Goal: Task Accomplishment & Management: Manage account settings

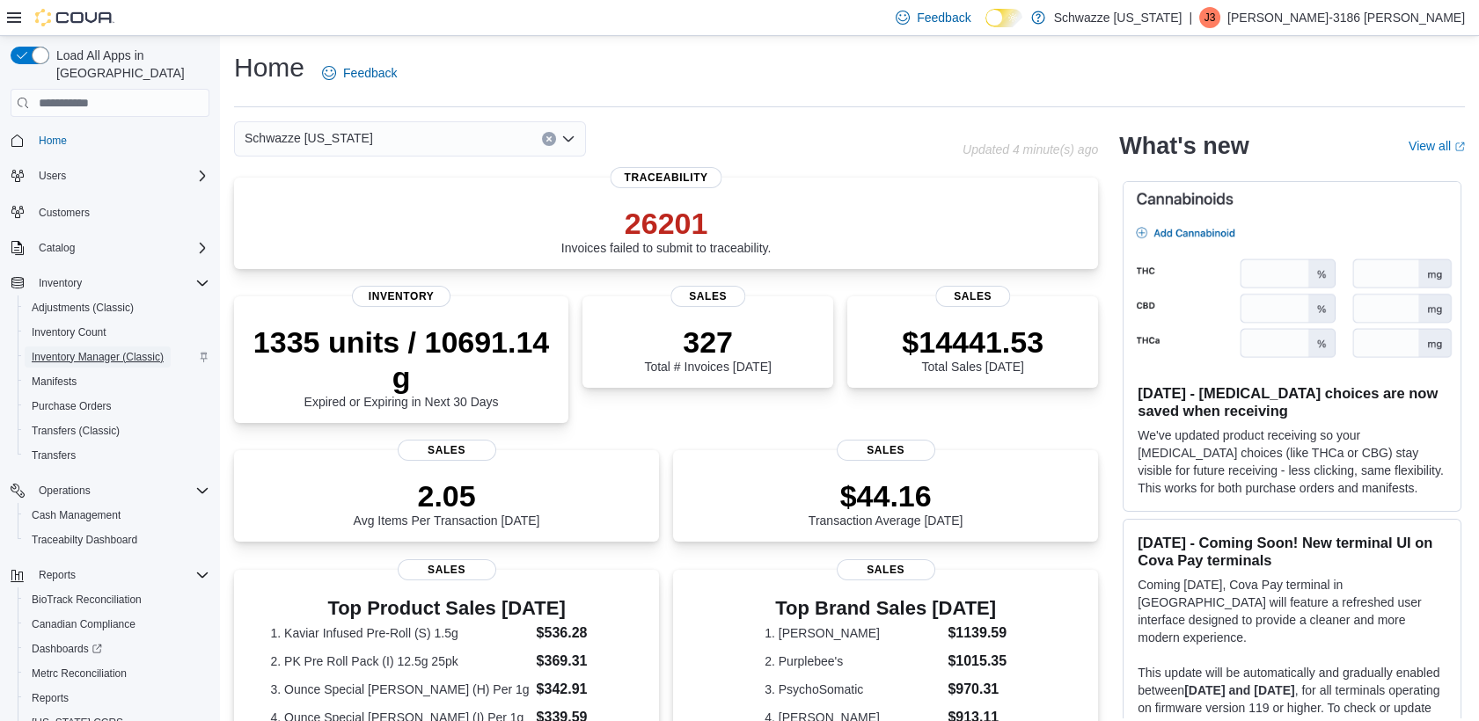
click at [101, 350] on span "Inventory Manager (Classic)" at bounding box center [98, 357] width 132 height 14
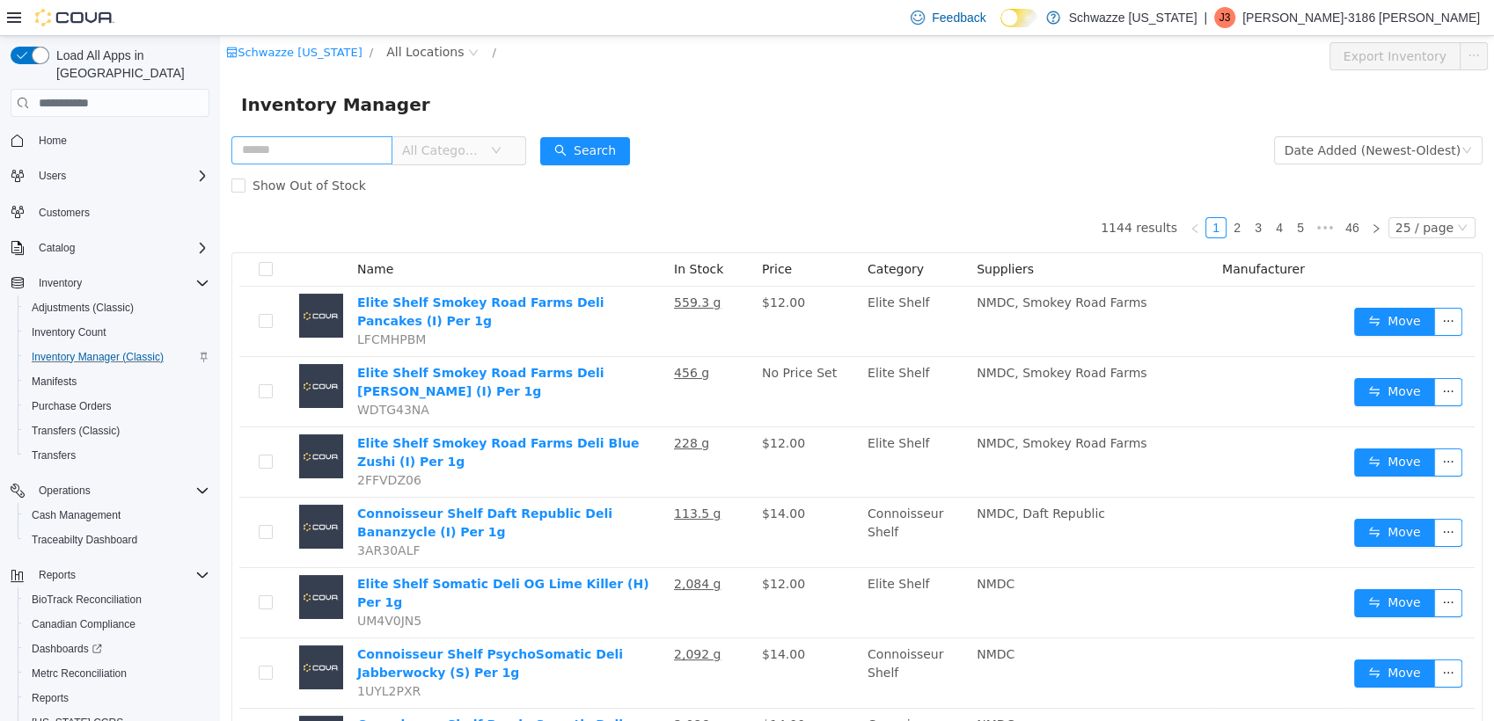
click at [352, 146] on input "text" at bounding box center [311, 150] width 161 height 28
type input "******"
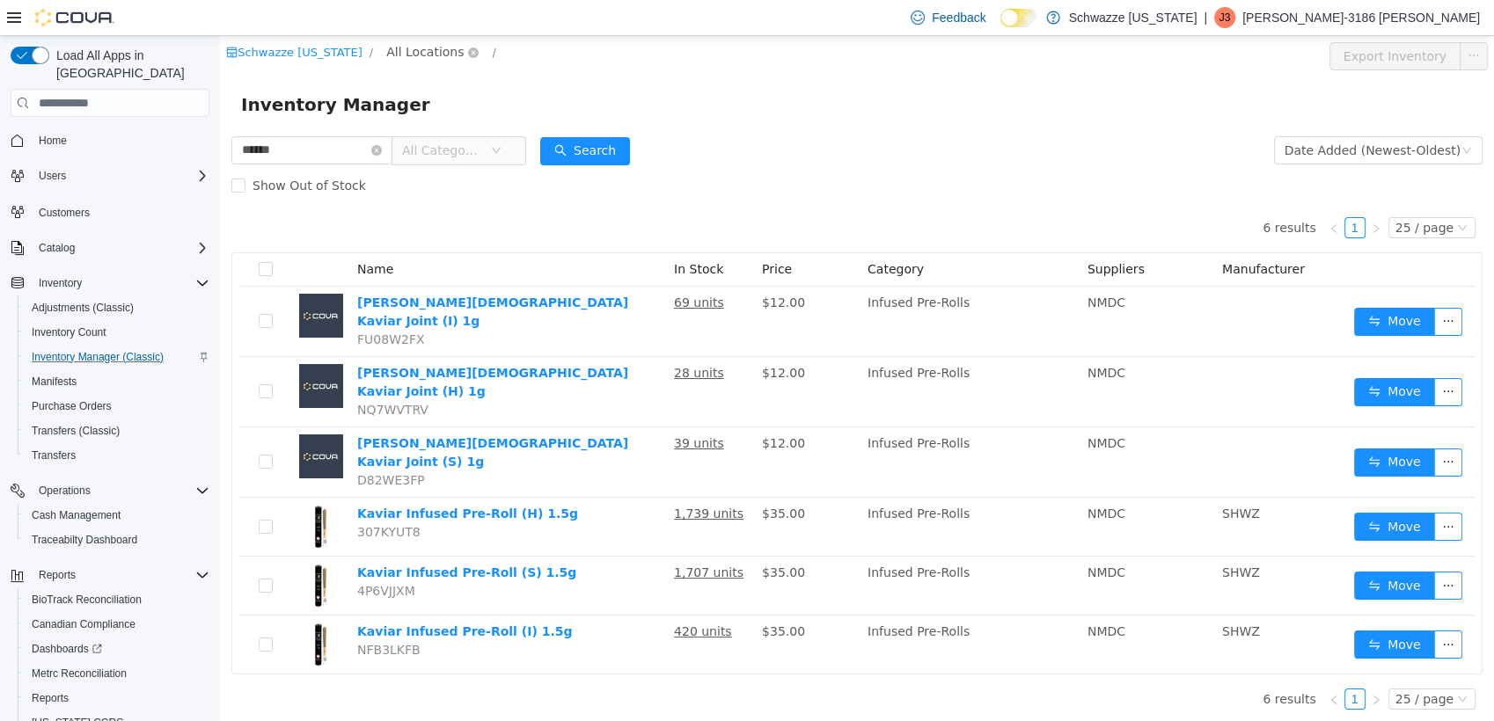
click at [410, 53] on span "All Locations" at bounding box center [424, 51] width 77 height 19
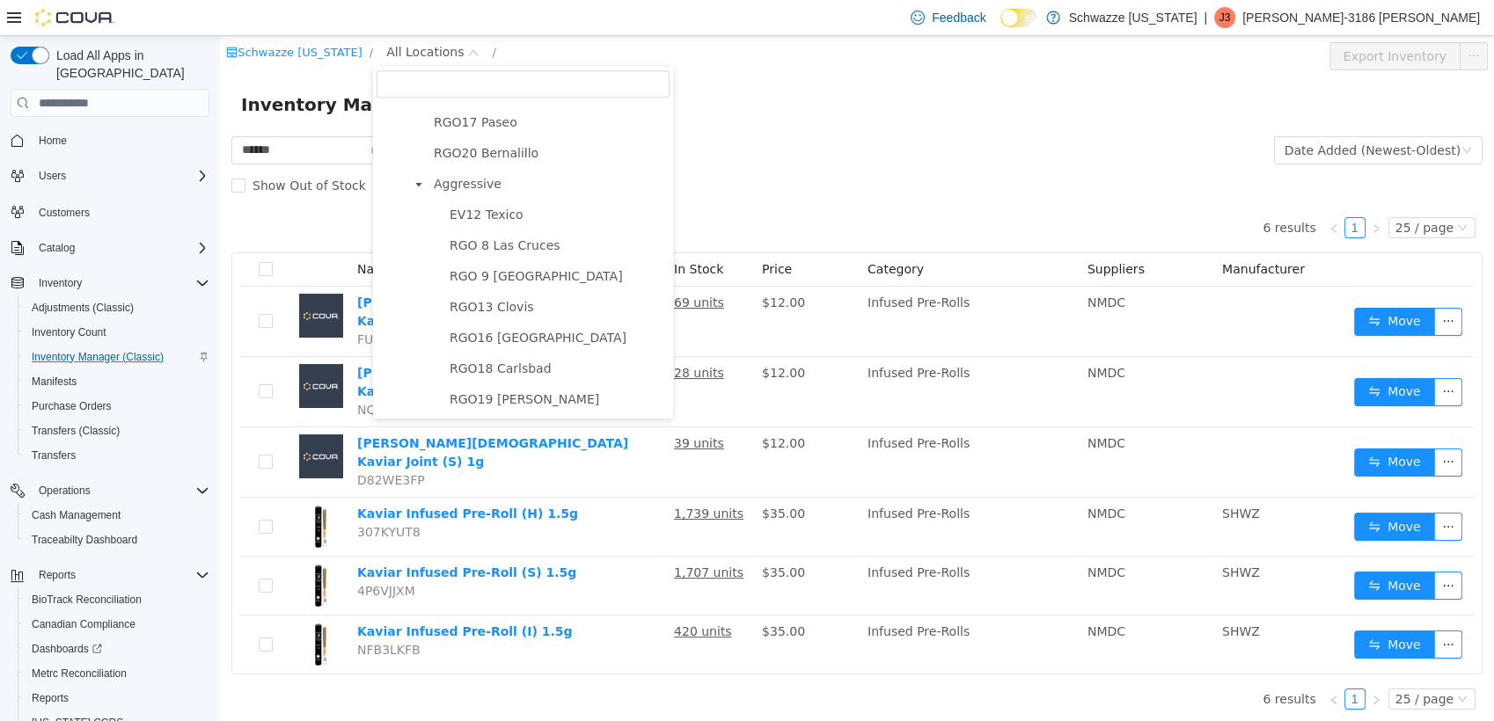
scroll to position [966, 0]
click at [517, 331] on span "RGO16 [GEOGRAPHIC_DATA]" at bounding box center [538, 338] width 177 height 14
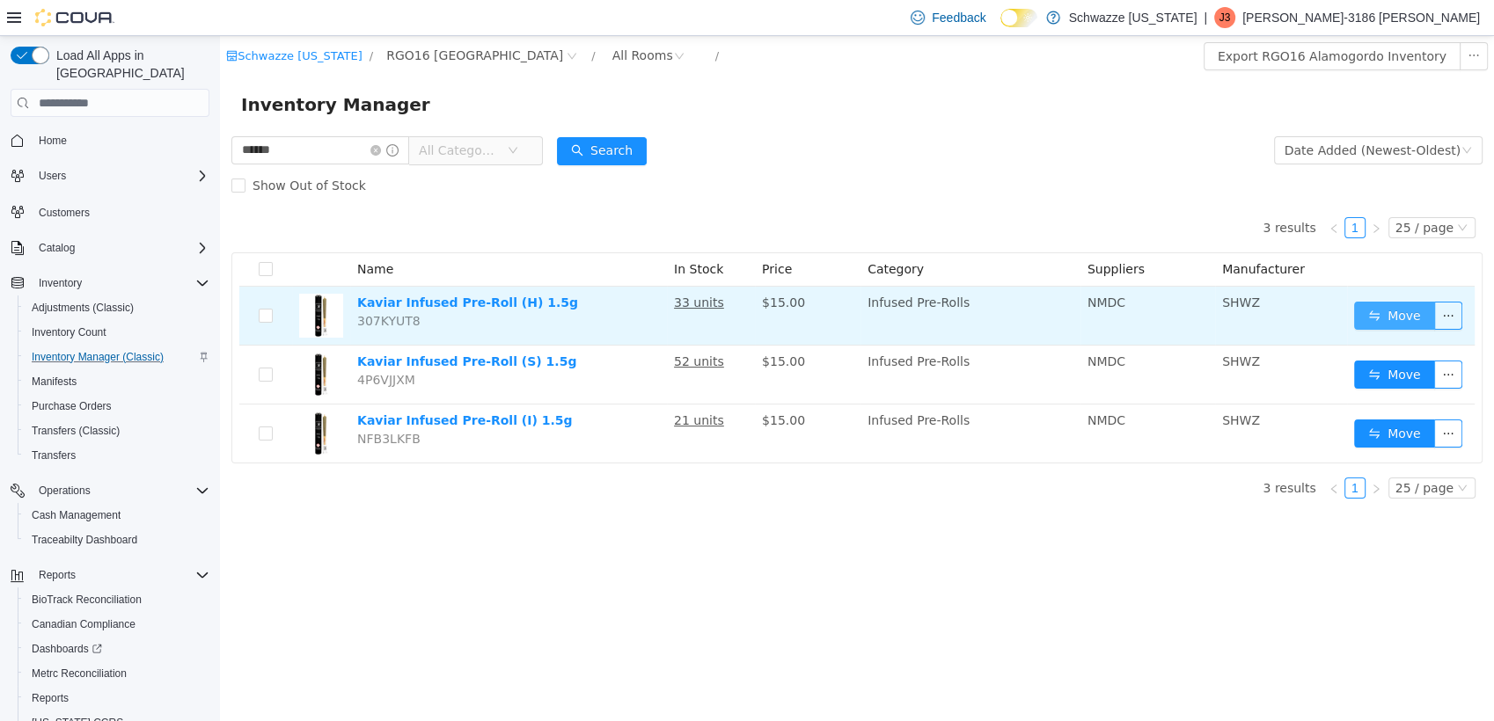
click at [1395, 302] on button "Move" at bounding box center [1394, 316] width 81 height 28
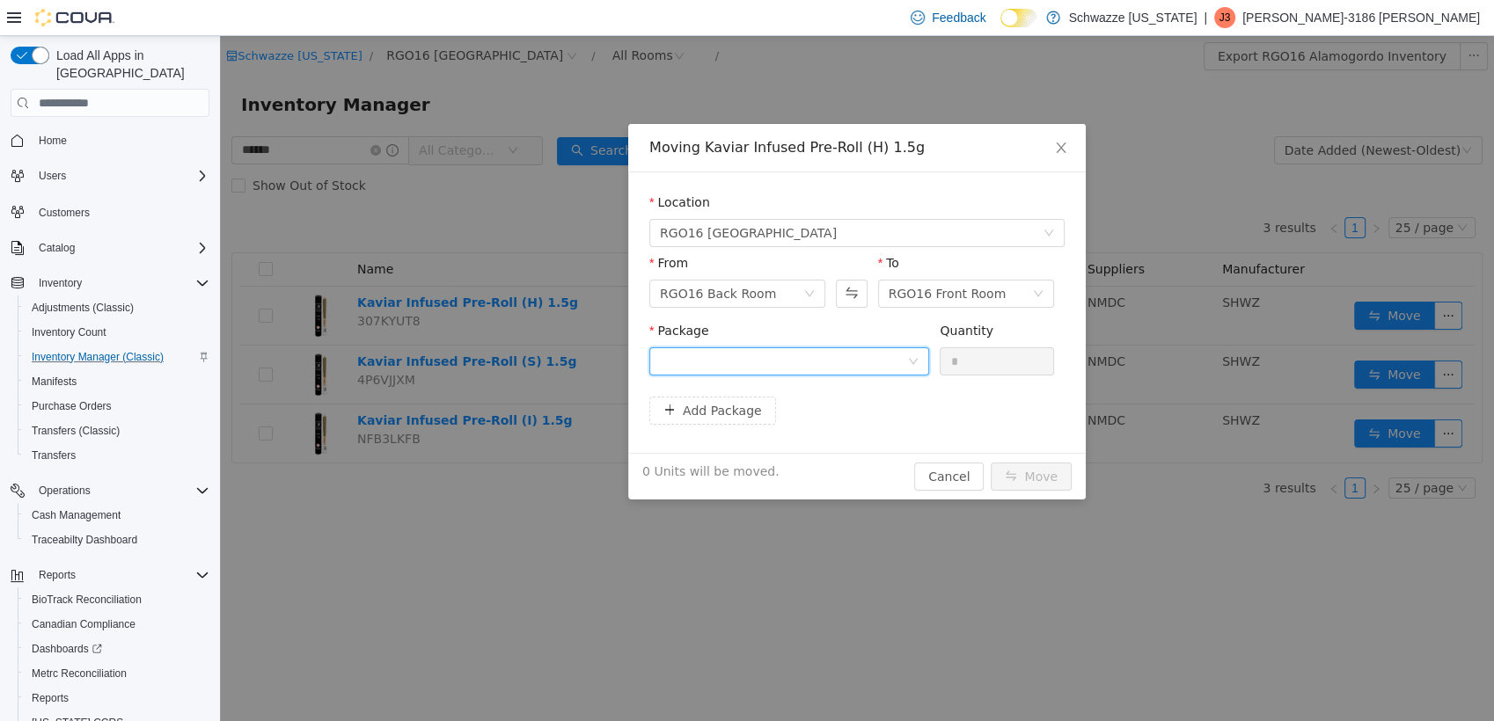
click at [786, 365] on div at bounding box center [783, 361] width 247 height 26
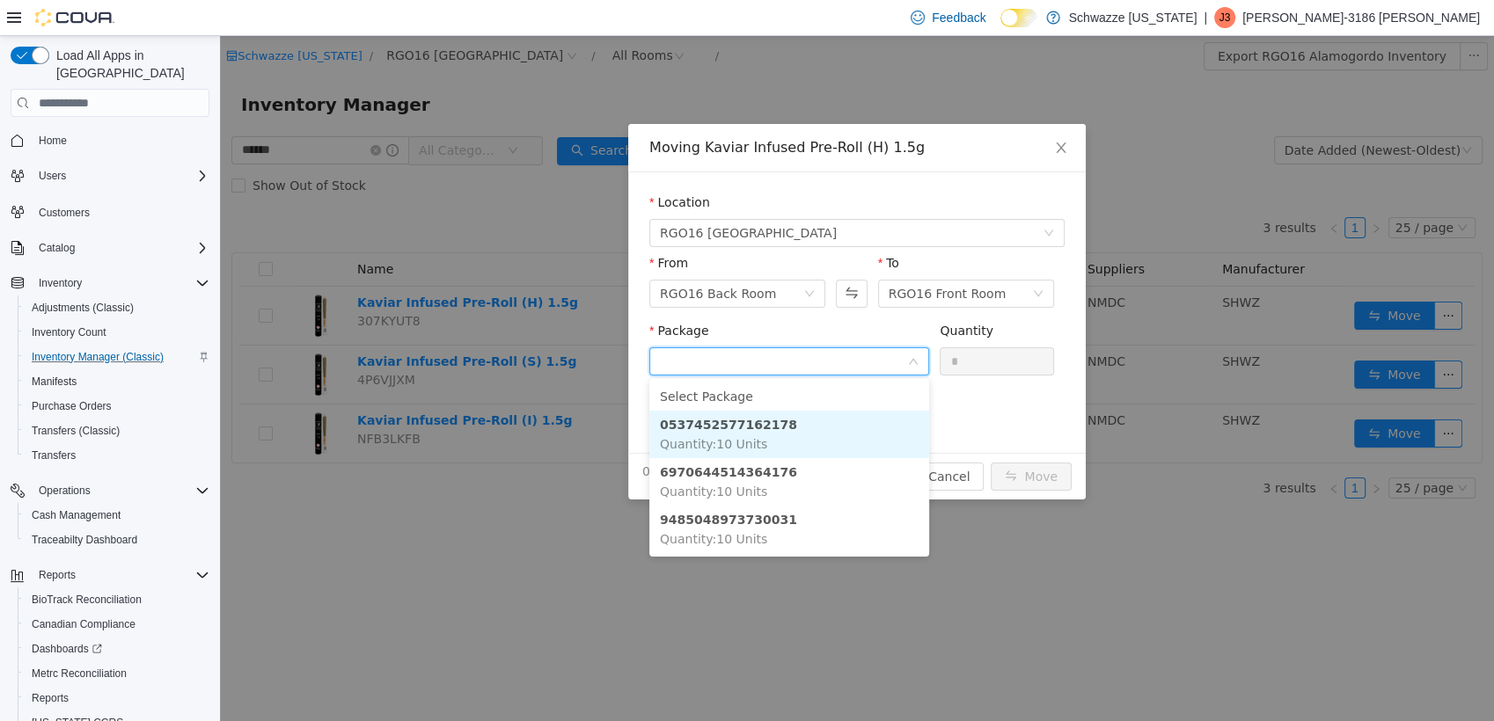
click at [795, 433] on li "0537452577162178 Quantity : 10 Units" at bounding box center [789, 435] width 280 height 48
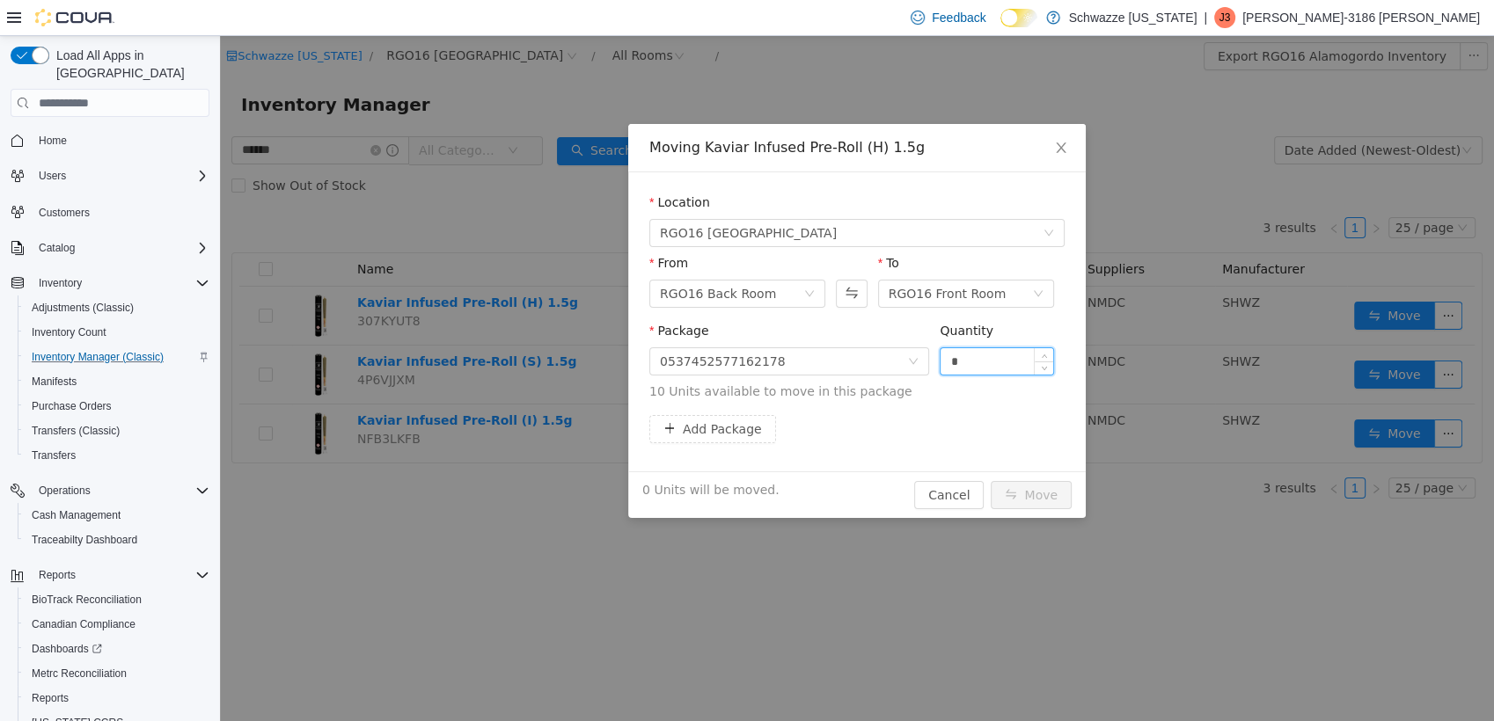
click at [982, 367] on input "*" at bounding box center [996, 361] width 113 height 26
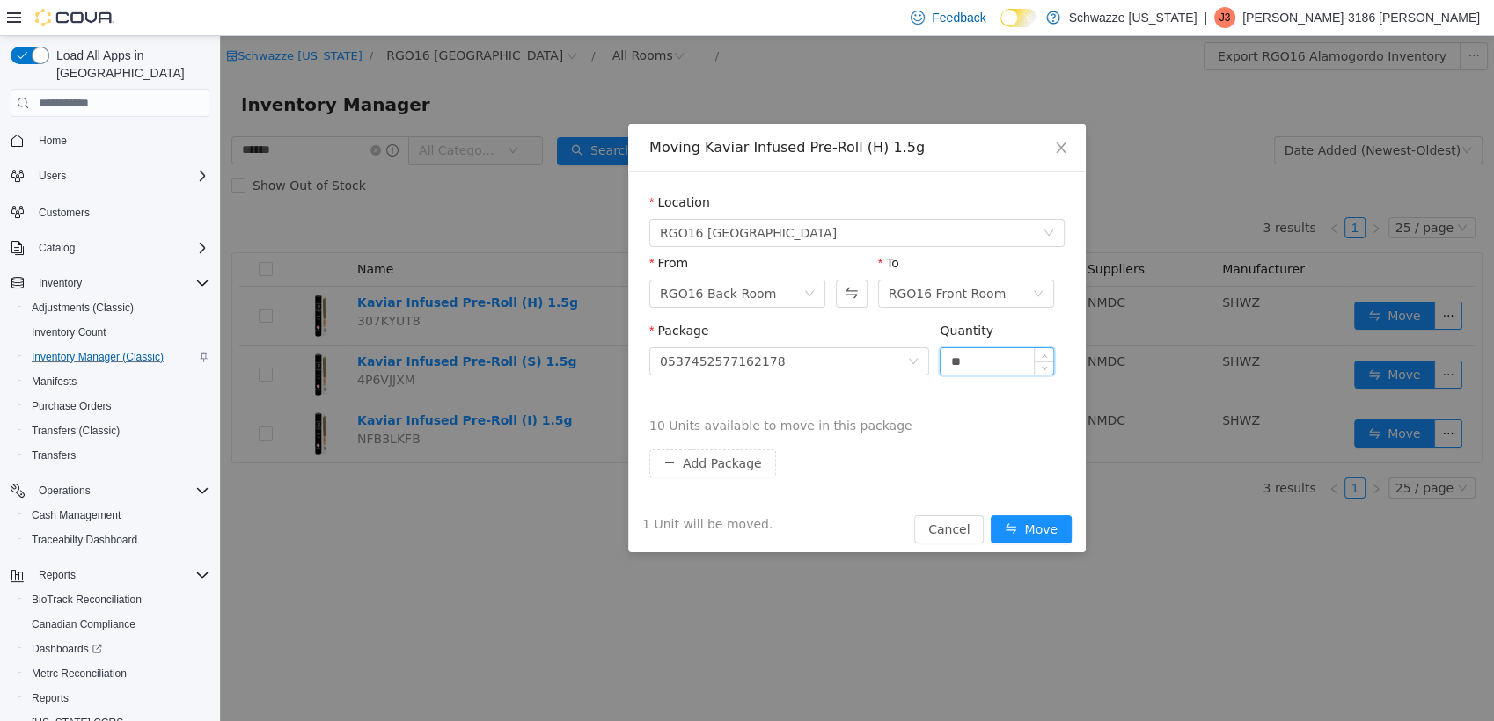
type input "*"
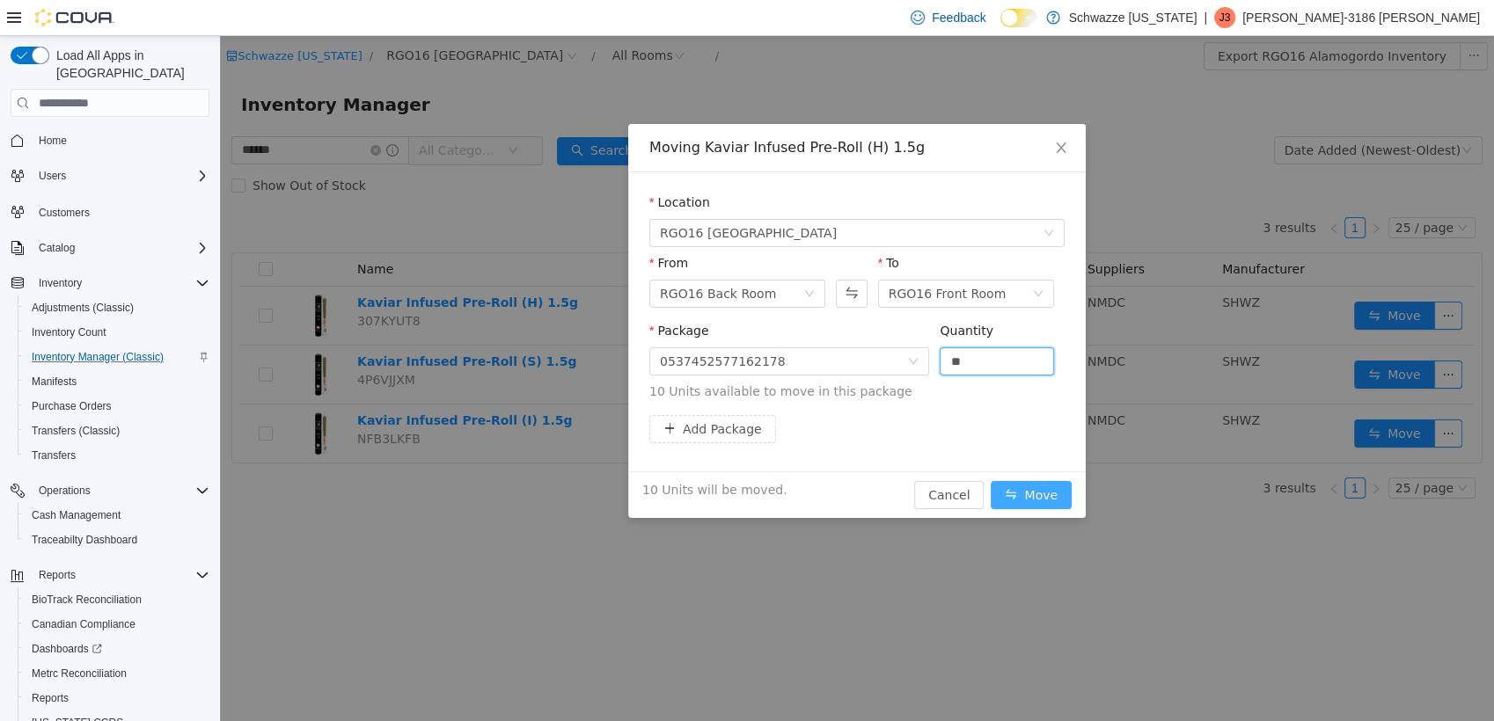
type input "**"
click at [1042, 496] on button "Move" at bounding box center [1031, 495] width 81 height 28
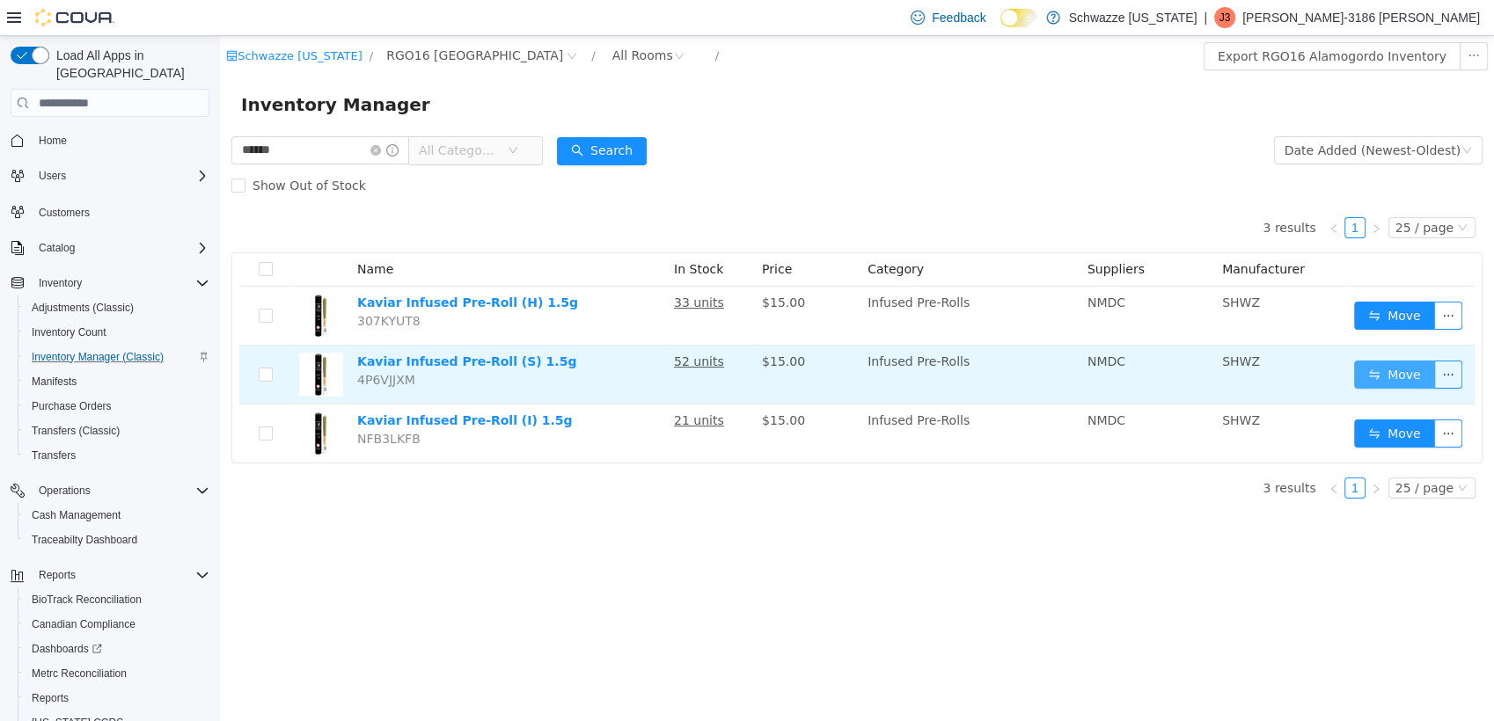
click at [1400, 380] on button "Move" at bounding box center [1394, 375] width 81 height 28
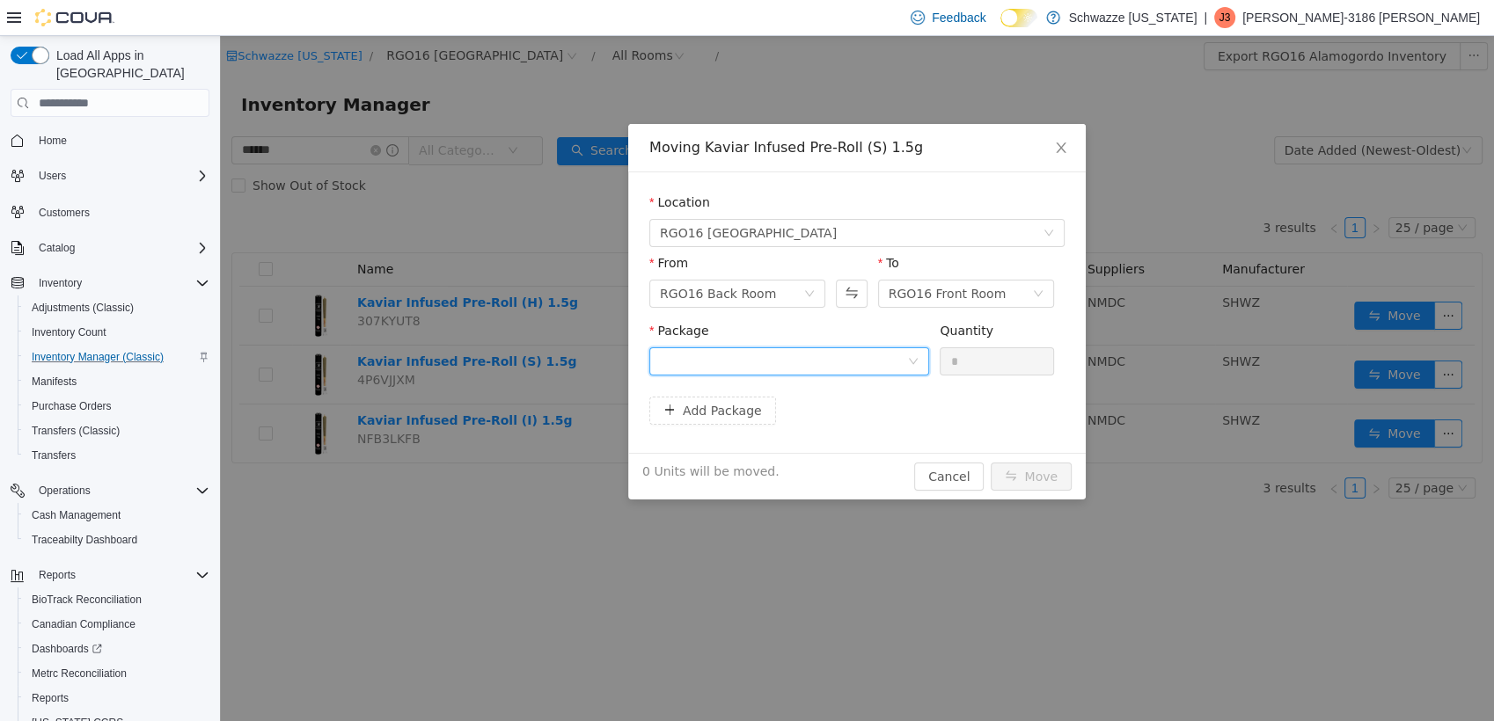
click at [844, 361] on div at bounding box center [783, 361] width 247 height 26
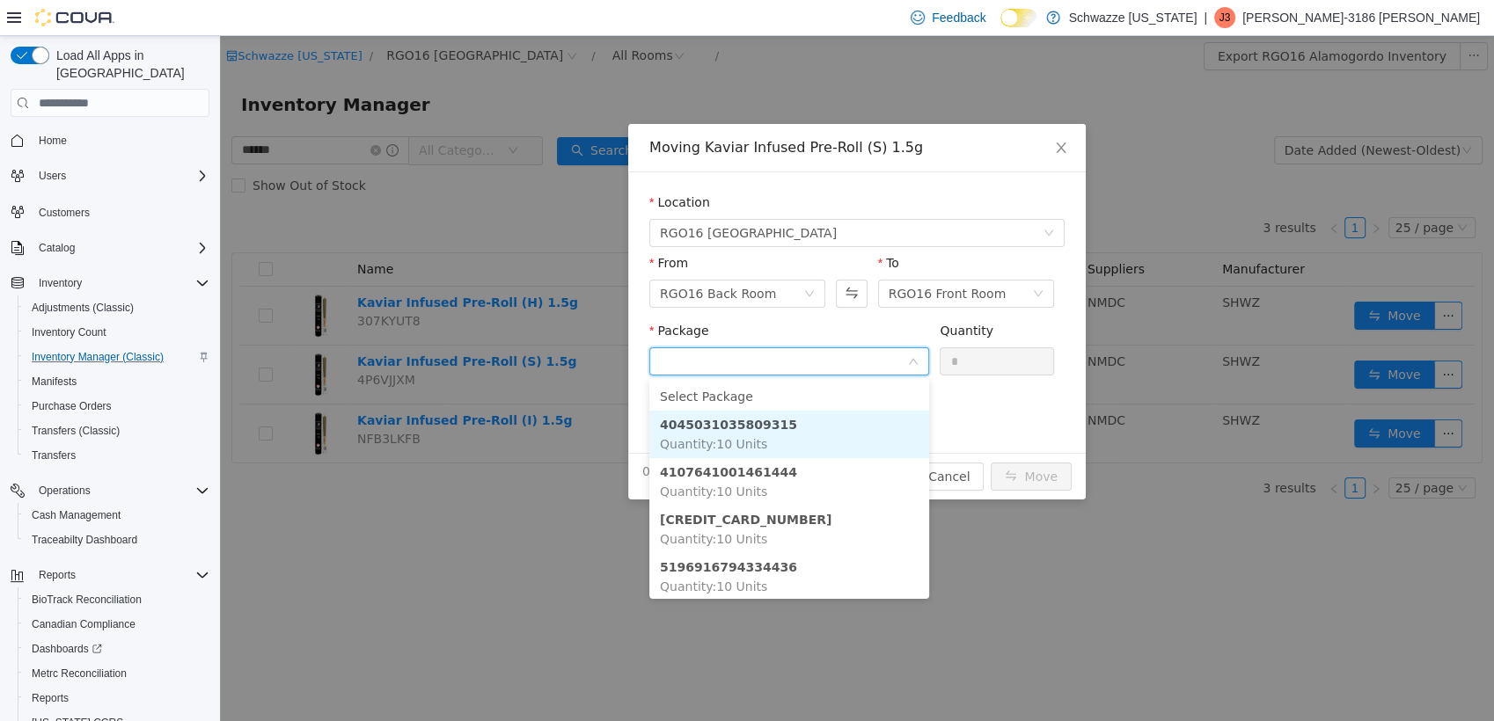
click at [820, 438] on li "4045031035809315 Quantity : 10 Units" at bounding box center [789, 435] width 280 height 48
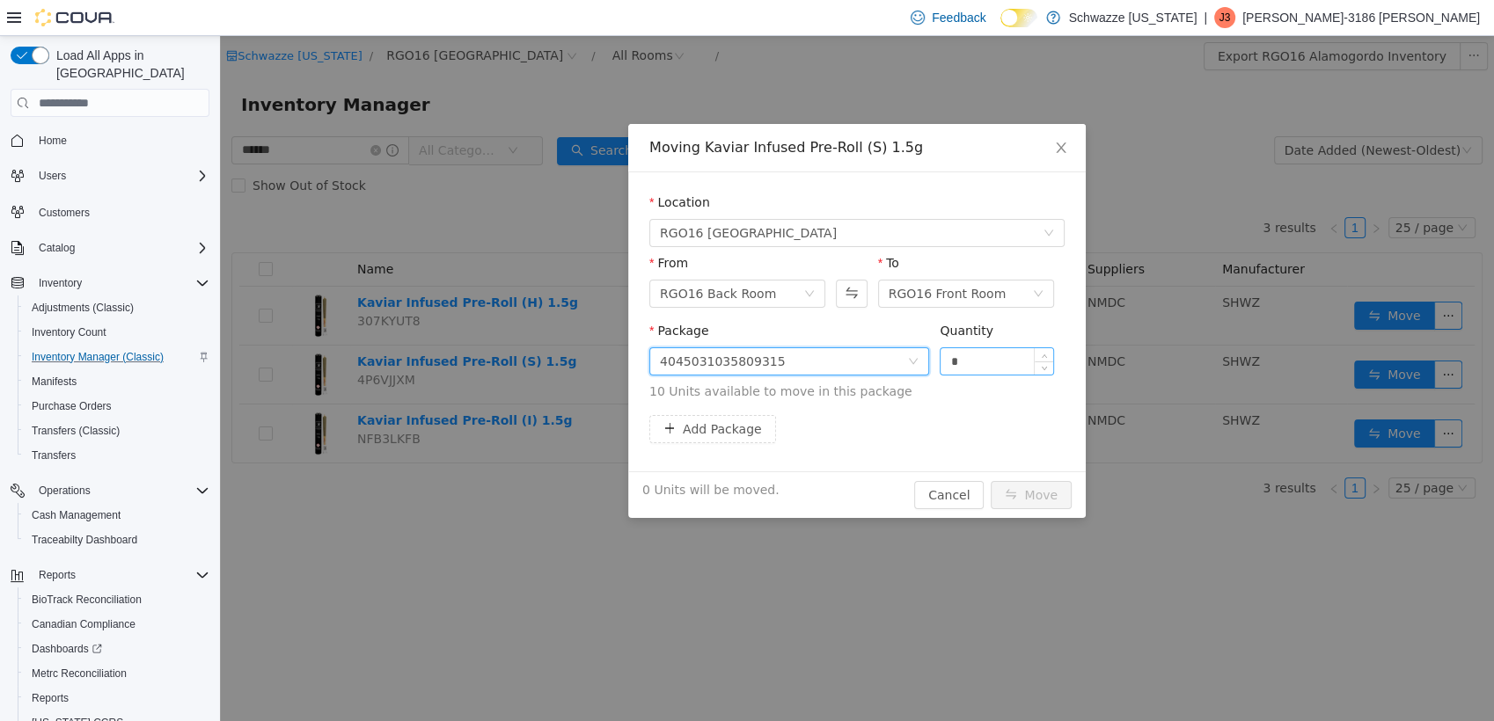
click at [984, 348] on input "*" at bounding box center [996, 361] width 113 height 26
type input "**"
click at [991, 481] on button "Move" at bounding box center [1031, 495] width 81 height 28
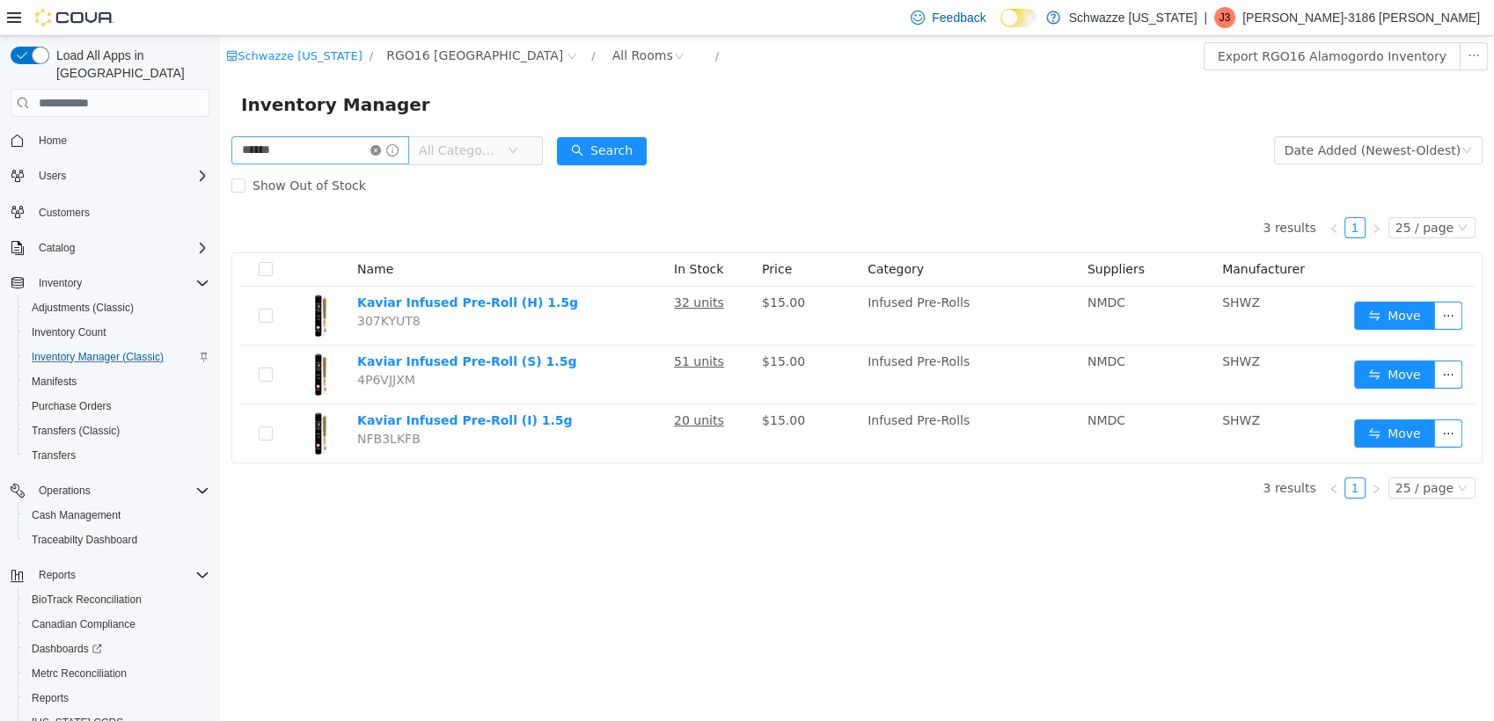
click at [381, 150] on icon "icon: close-circle" at bounding box center [375, 150] width 11 height 11
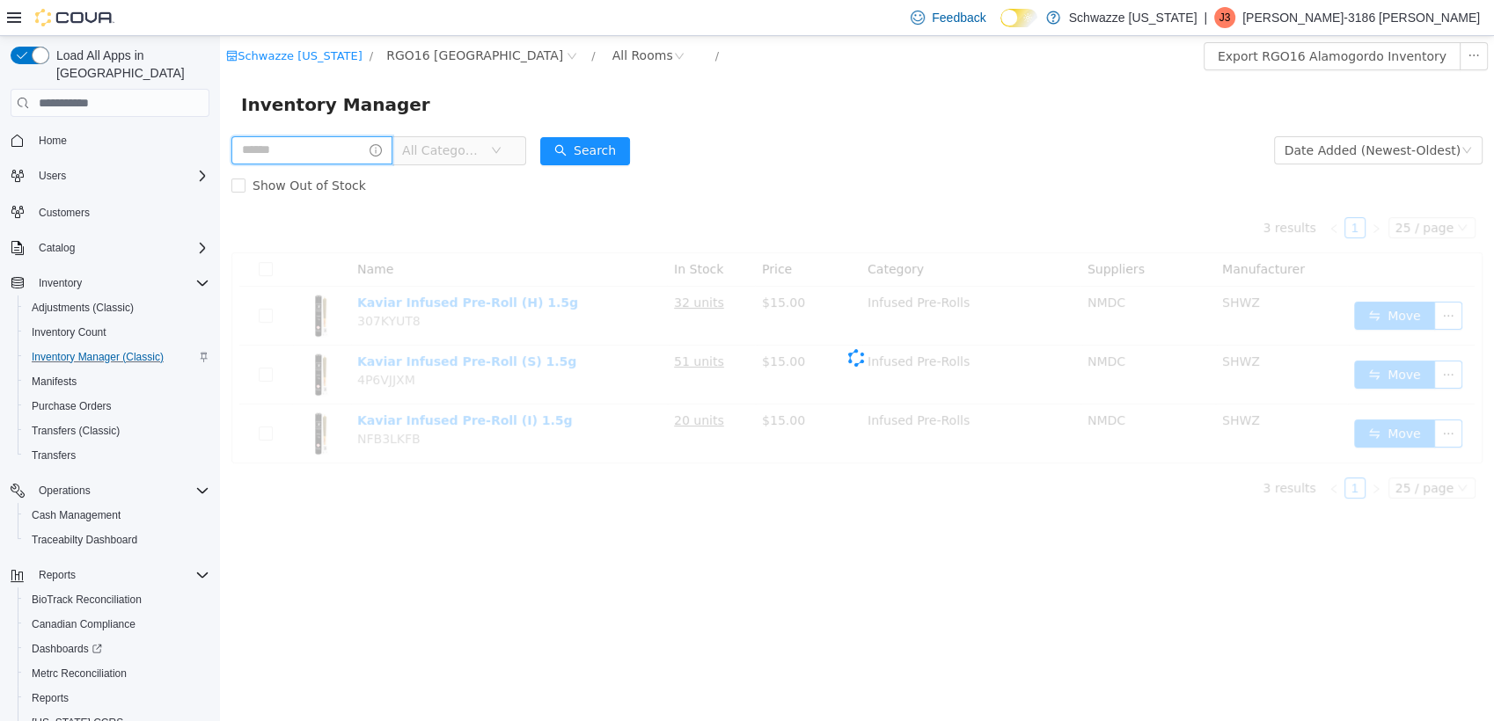
click at [373, 150] on input "text" at bounding box center [311, 150] width 161 height 28
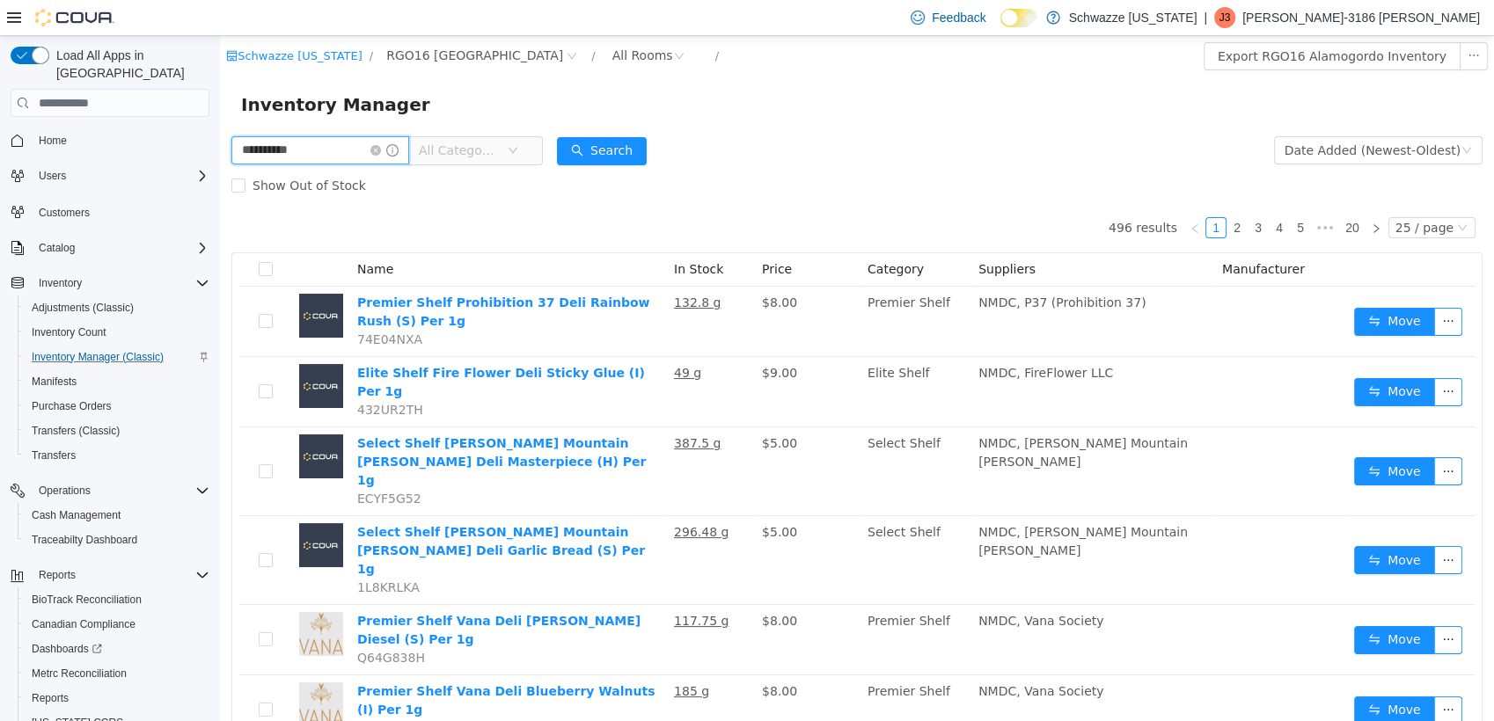
type input "**********"
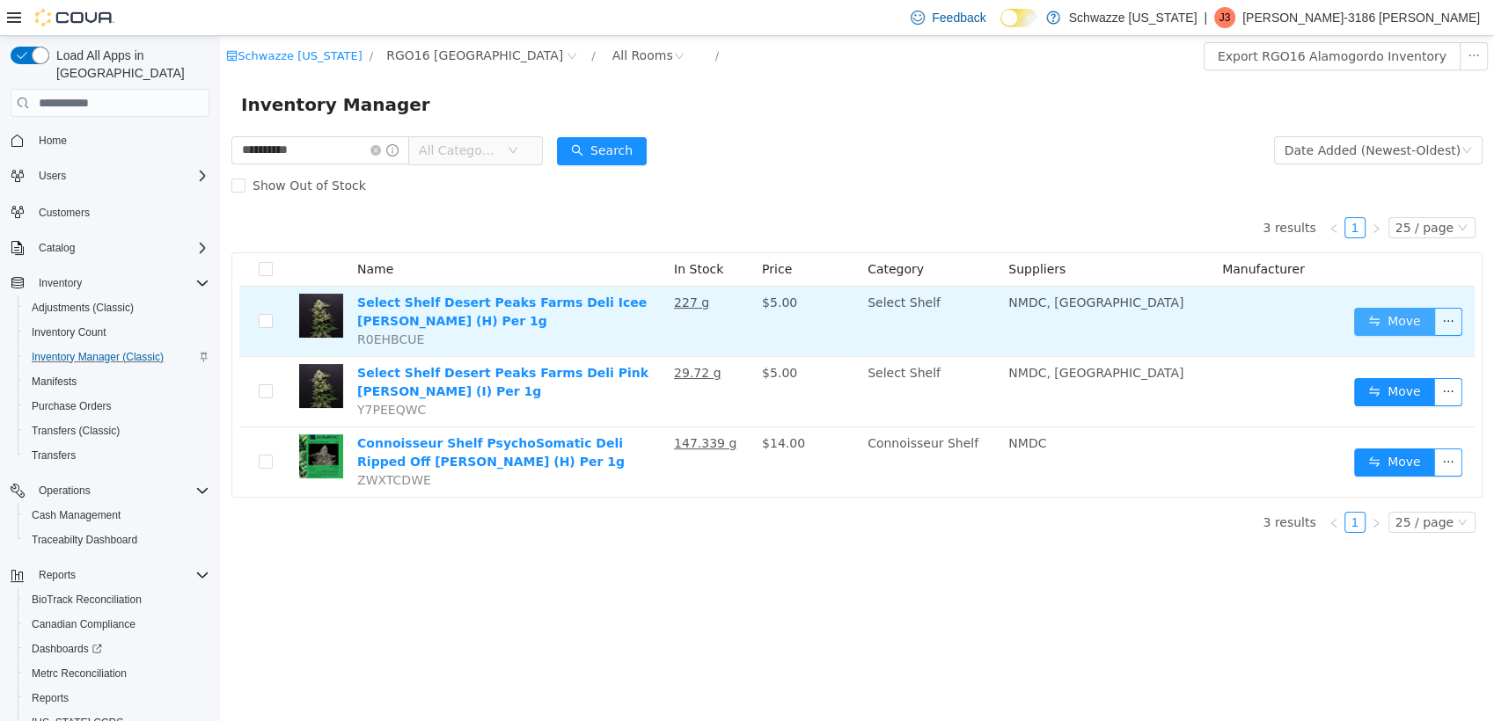
click at [1401, 326] on button "Move" at bounding box center [1394, 322] width 81 height 28
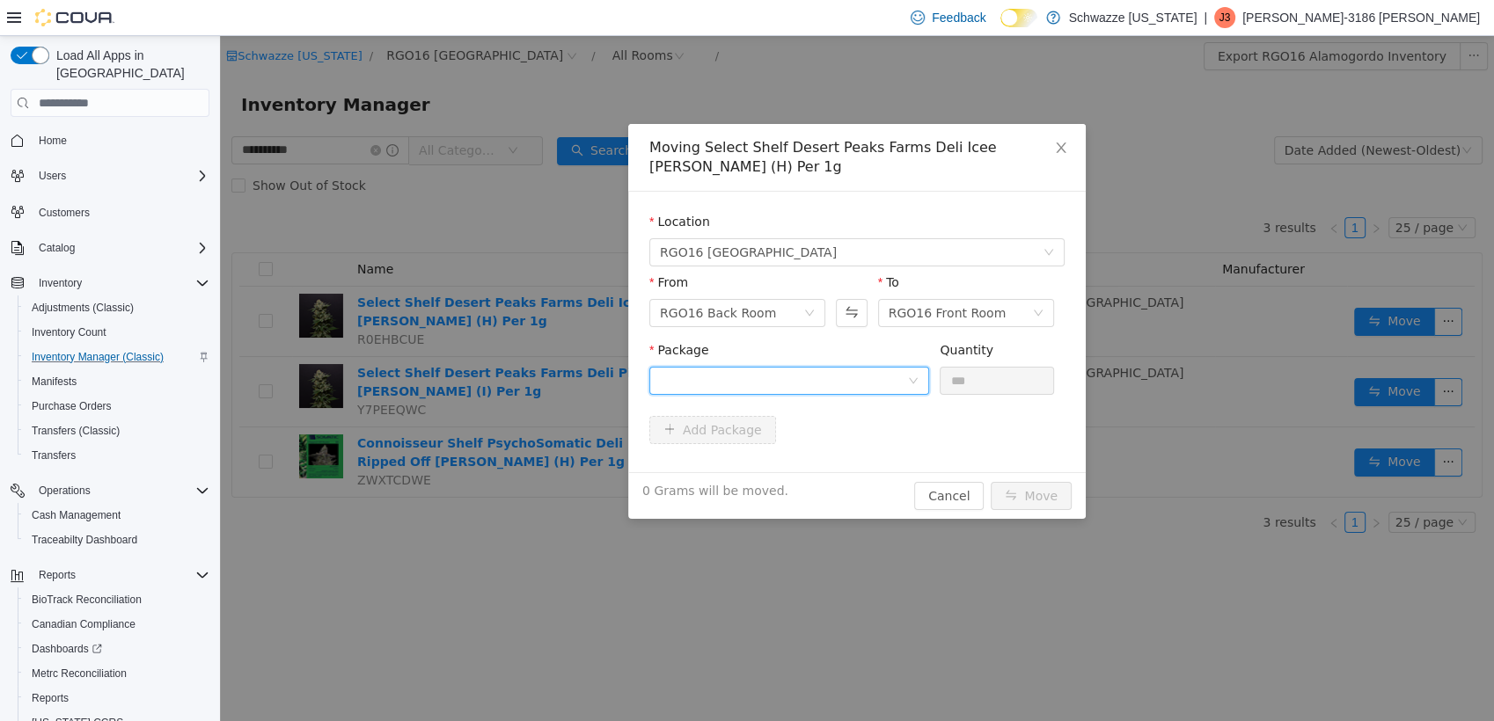
click at [889, 383] on div at bounding box center [783, 381] width 247 height 26
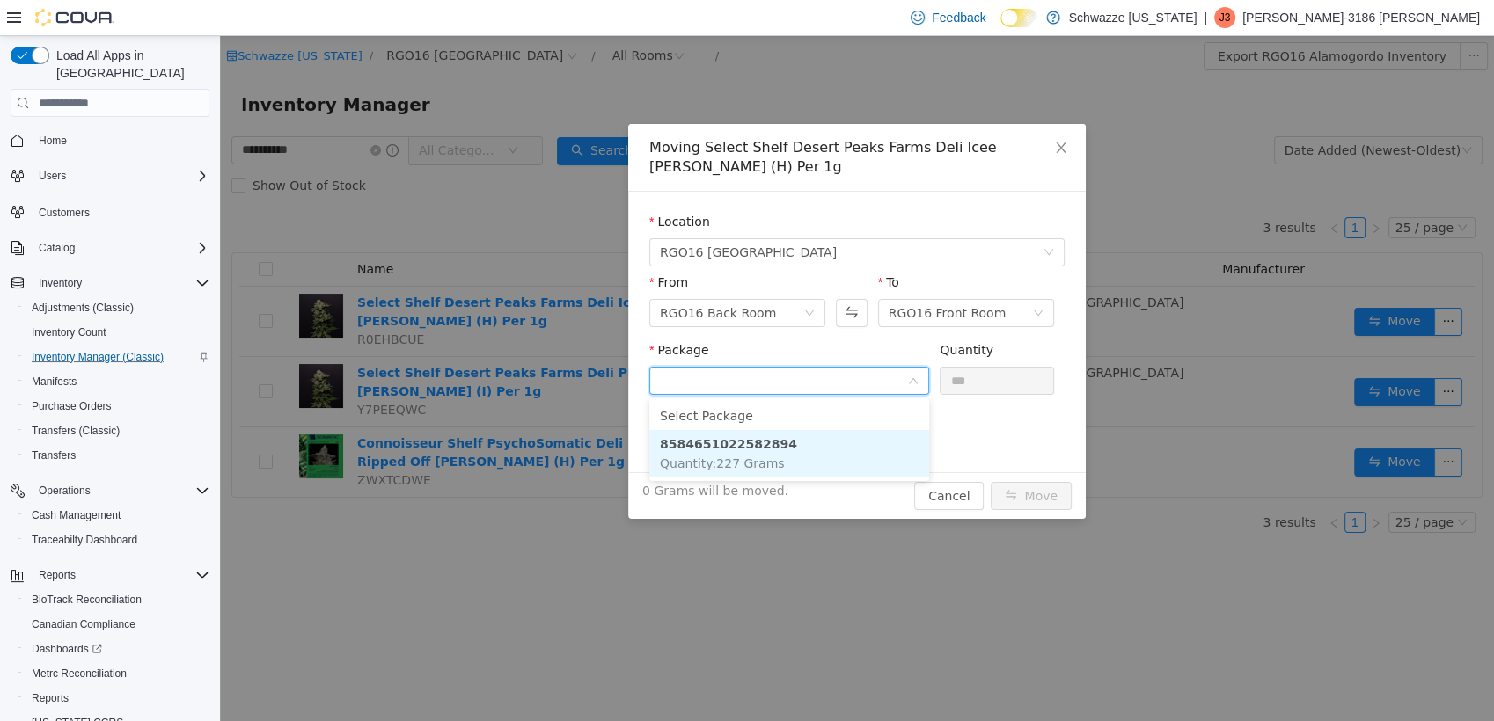
click at [815, 457] on li "8584651022582894 Quantity : 227 Grams" at bounding box center [789, 454] width 280 height 48
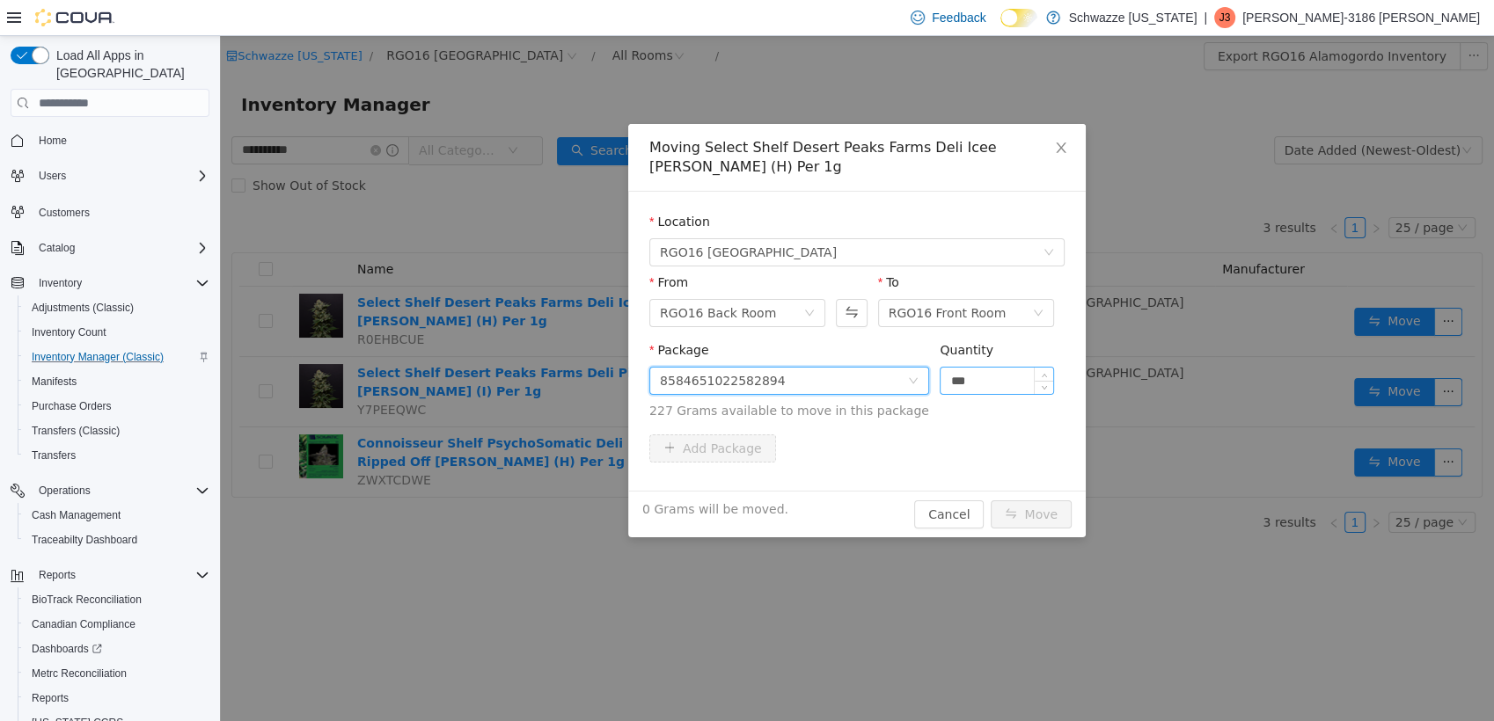
click at [978, 372] on input "***" at bounding box center [996, 381] width 113 height 26
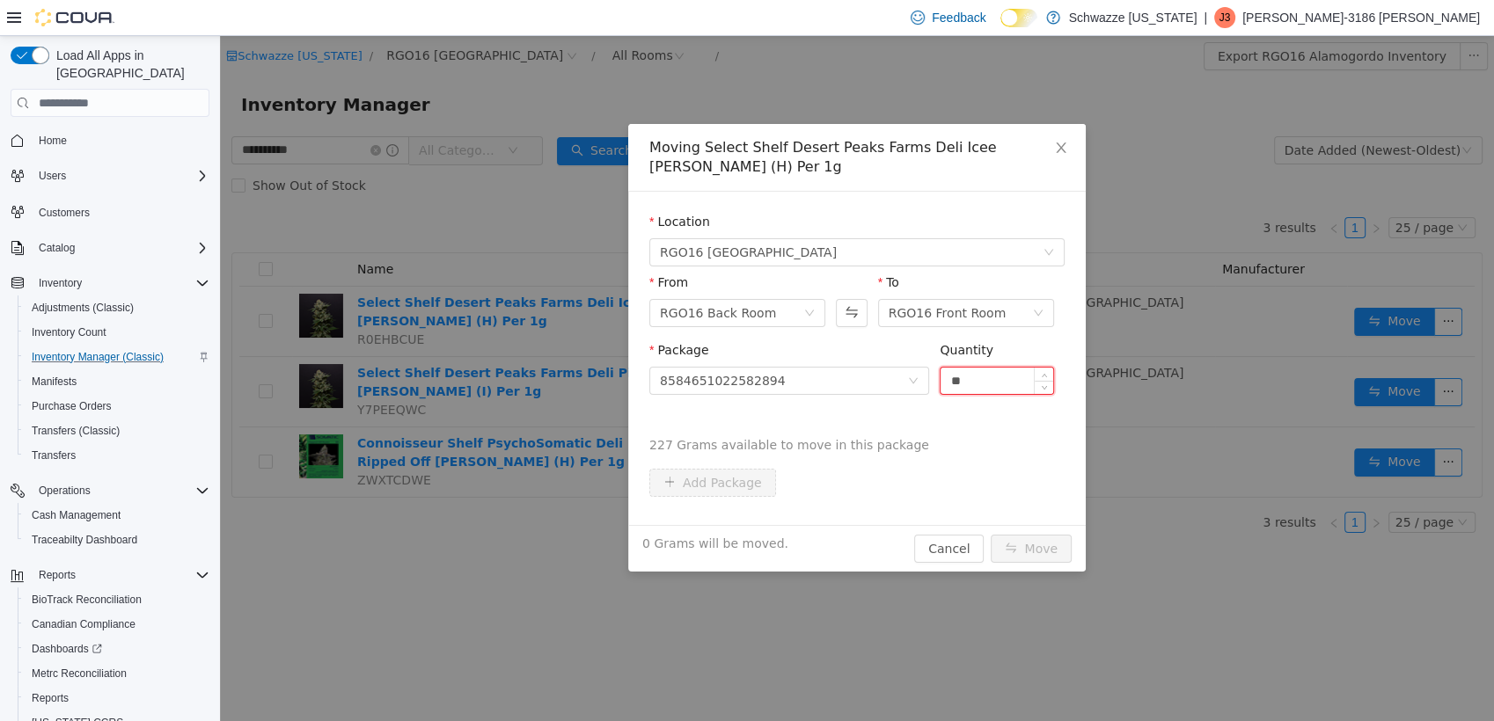
type input "*"
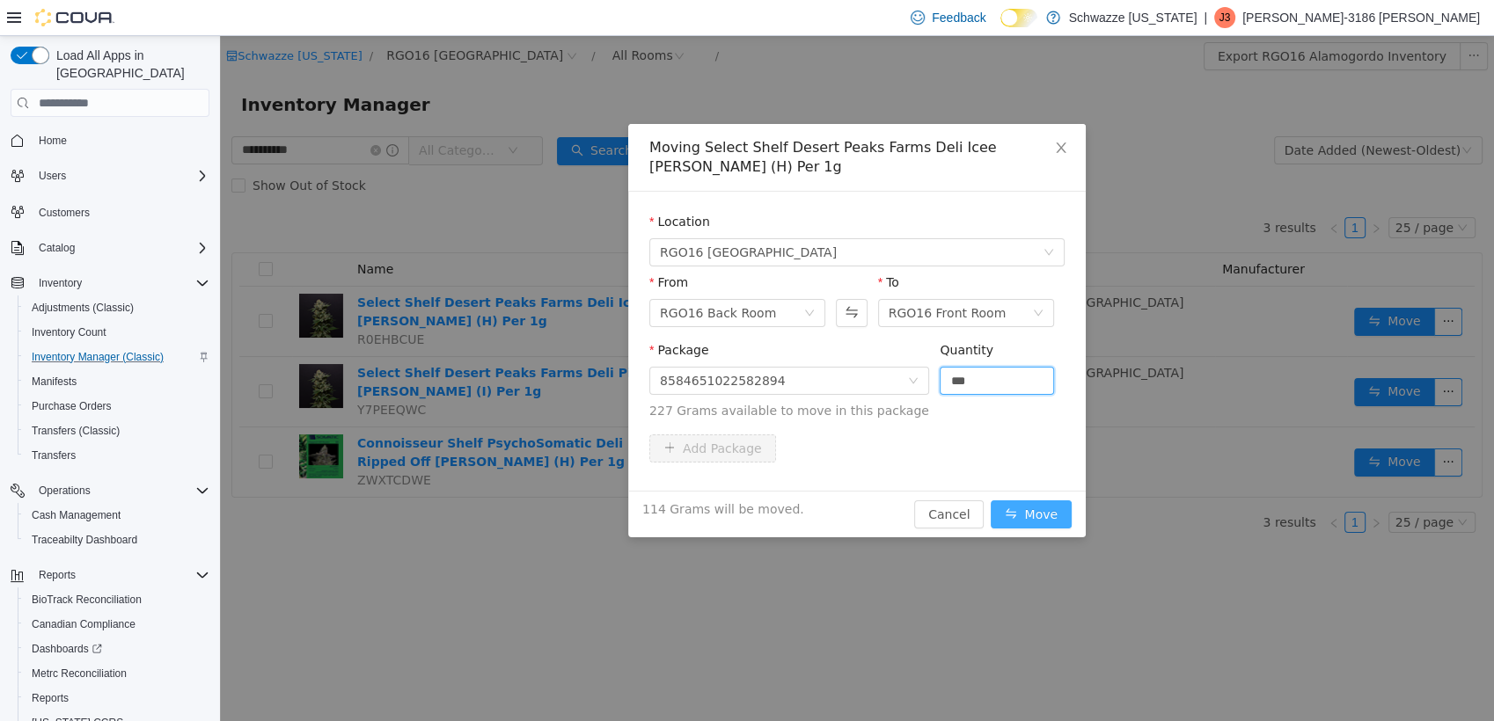
type input "*****"
click at [1041, 523] on button "Move" at bounding box center [1031, 515] width 81 height 28
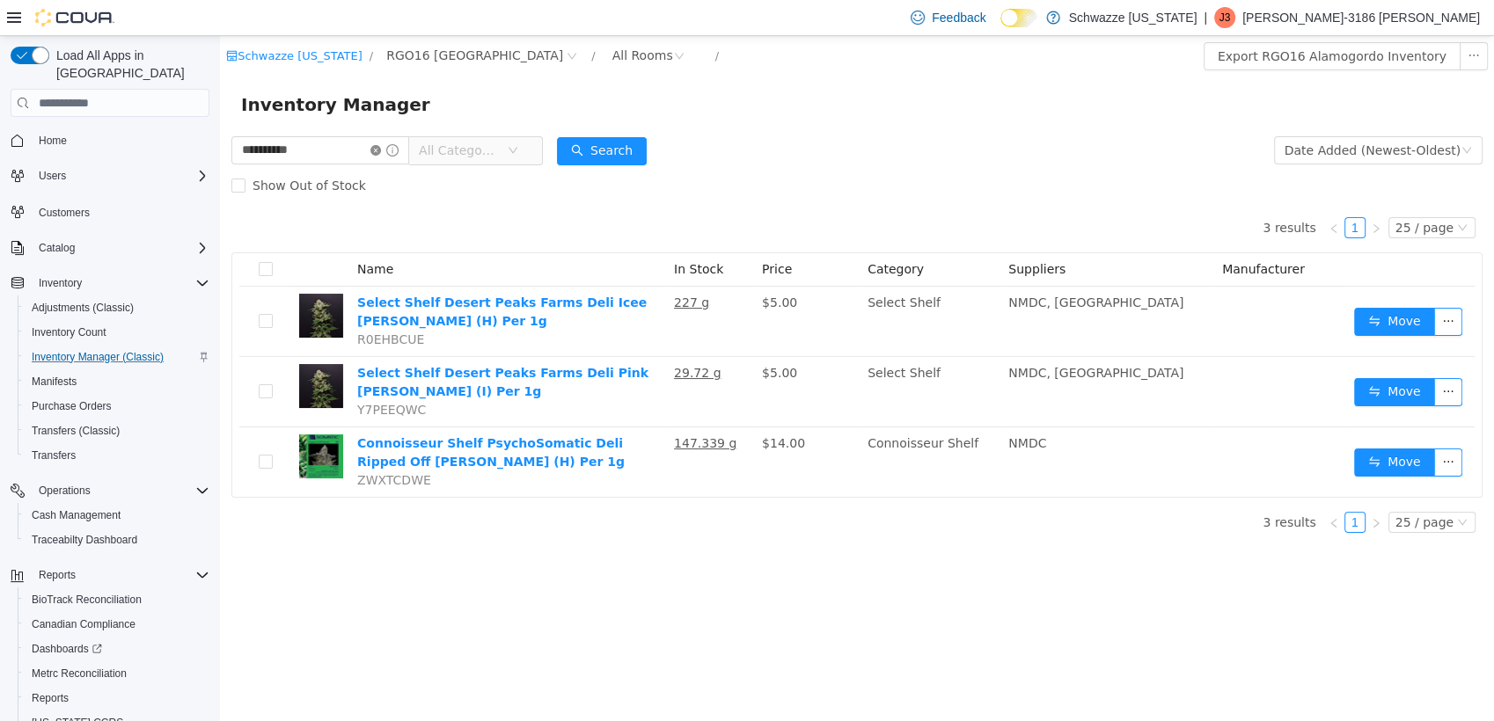
click at [381, 149] on icon "icon: close-circle" at bounding box center [375, 150] width 11 height 11
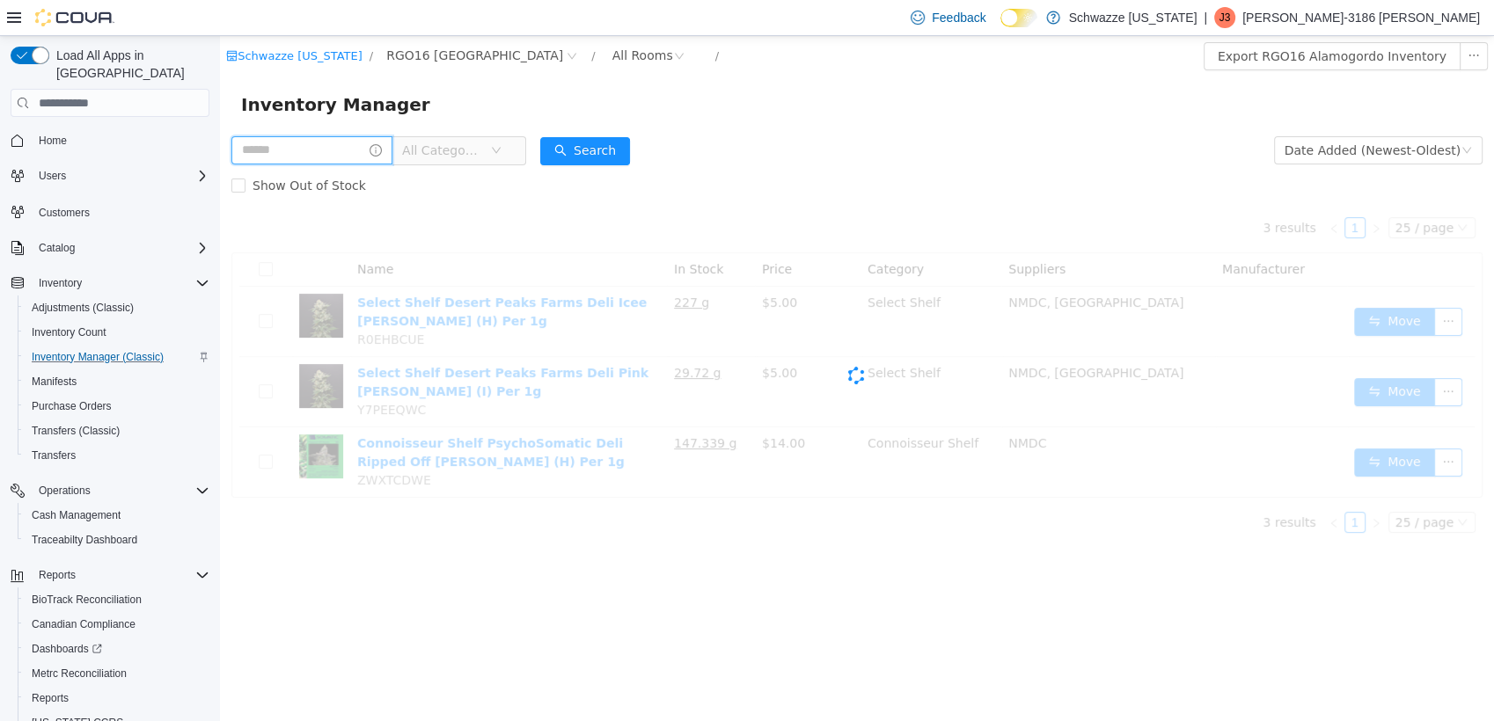
click at [345, 150] on input "text" at bounding box center [311, 150] width 161 height 28
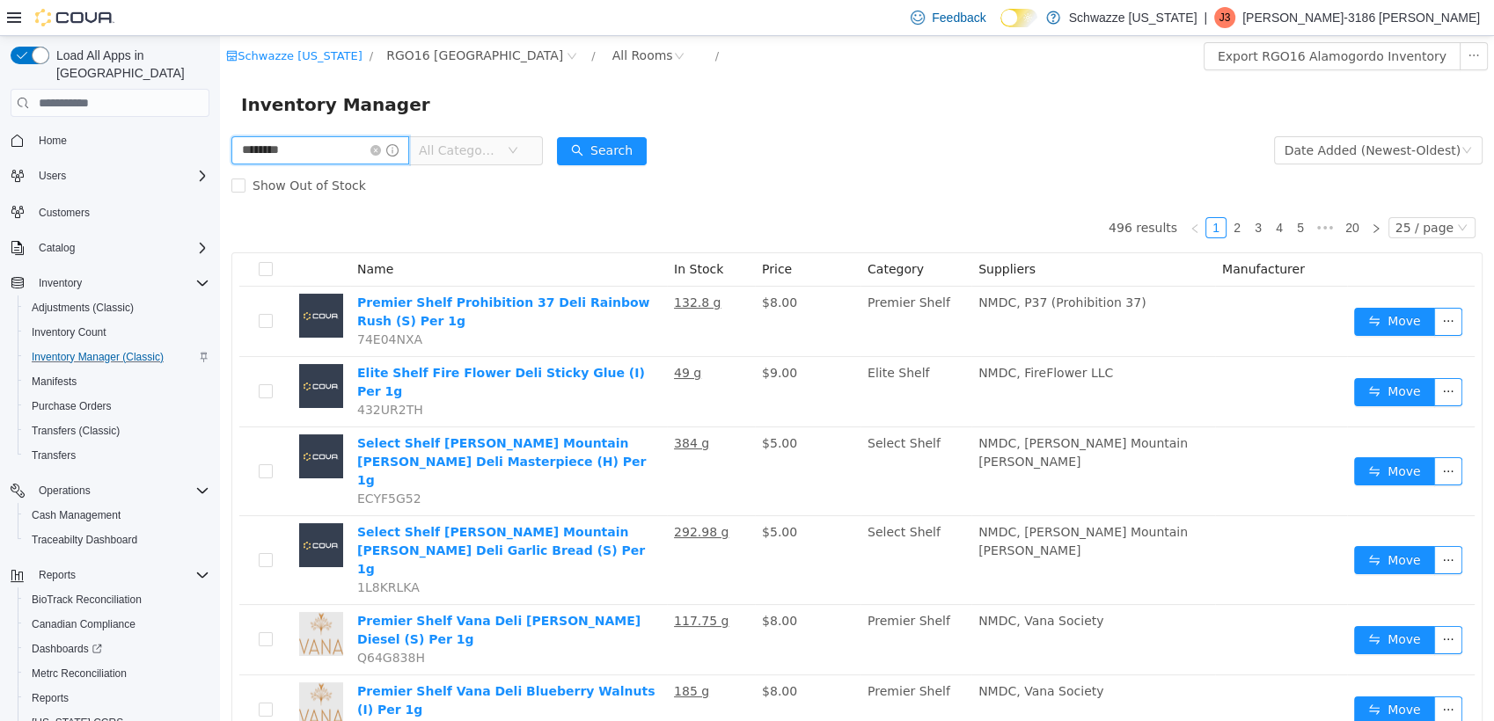
type input "********"
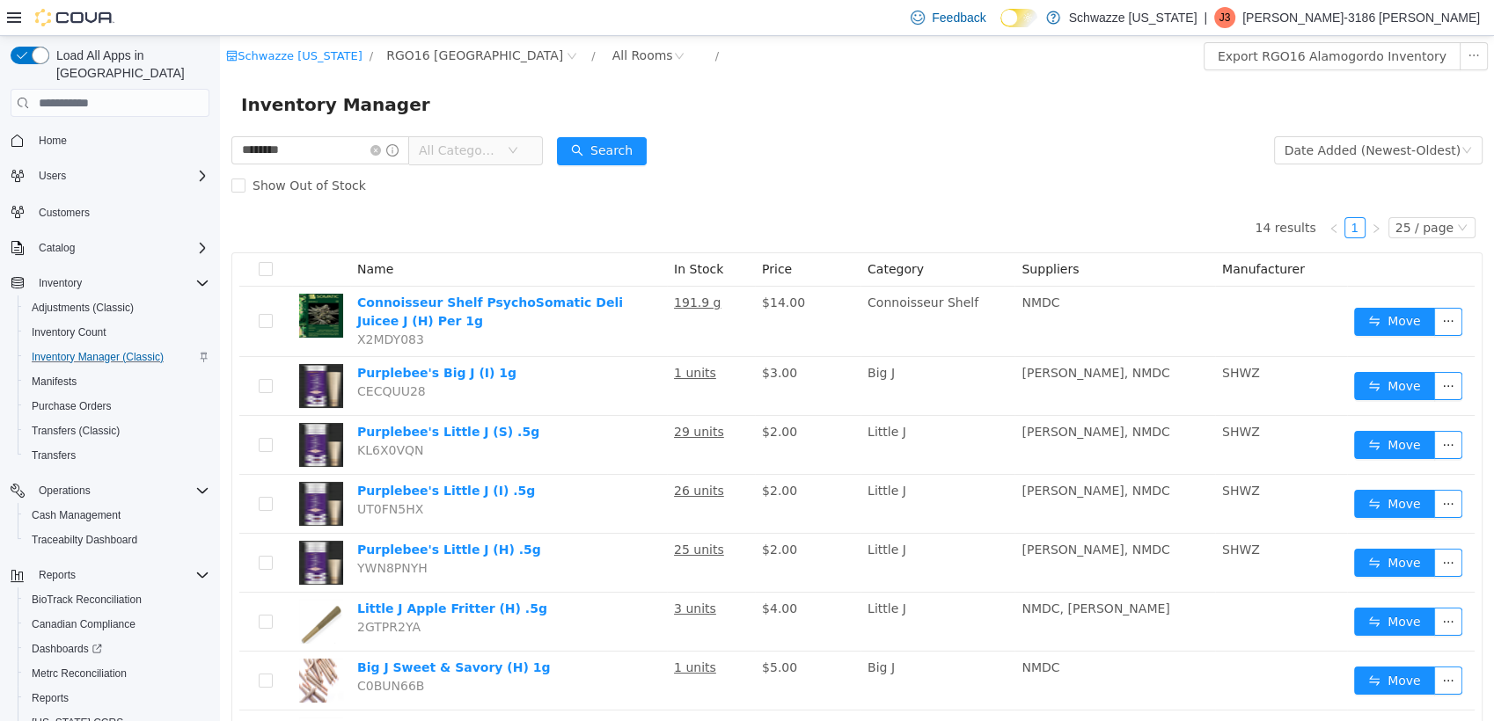
click at [772, 165] on form "******** All Categories Date Added (Newest-Oldest) Search Show Out of Stock" at bounding box center [856, 168] width 1251 height 70
click at [381, 147] on icon "icon: close-circle" at bounding box center [375, 150] width 11 height 11
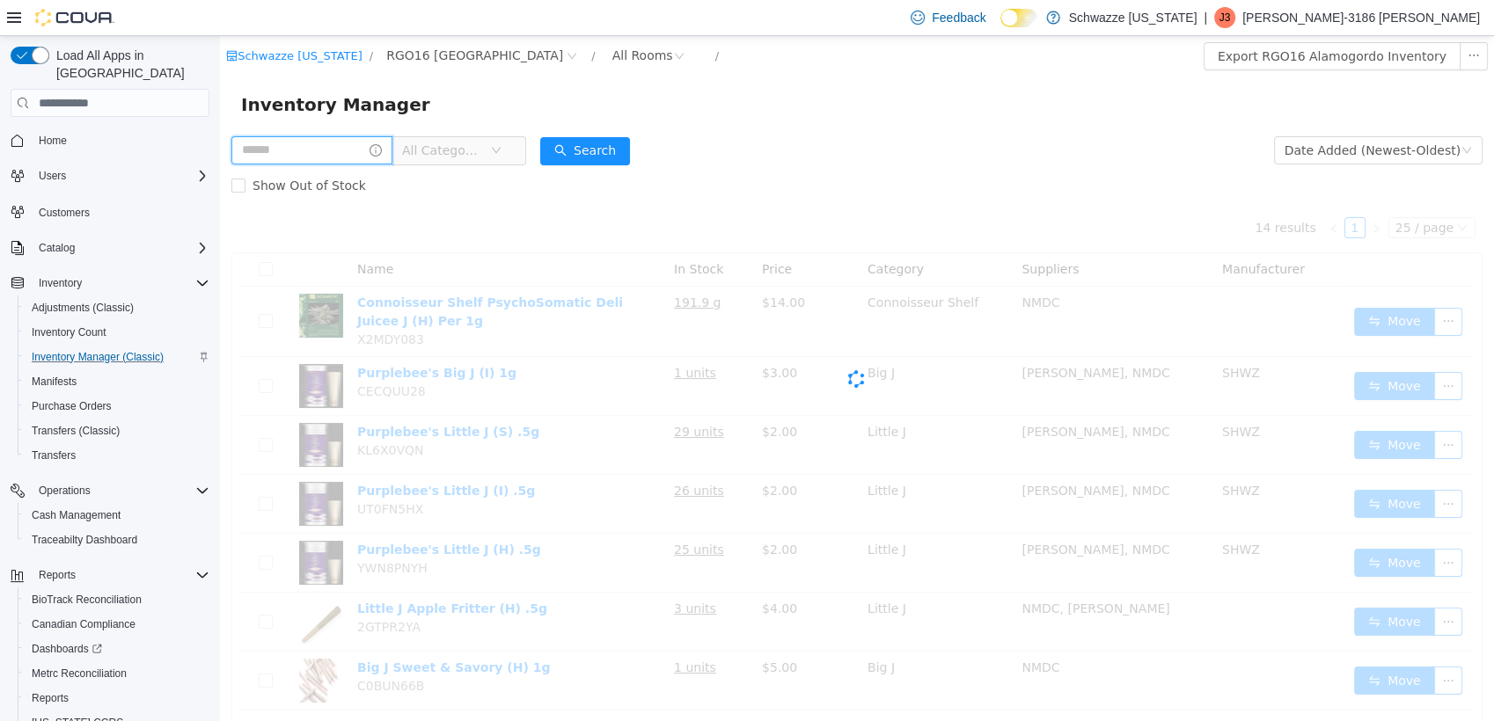
click at [336, 157] on input "text" at bounding box center [311, 150] width 161 height 28
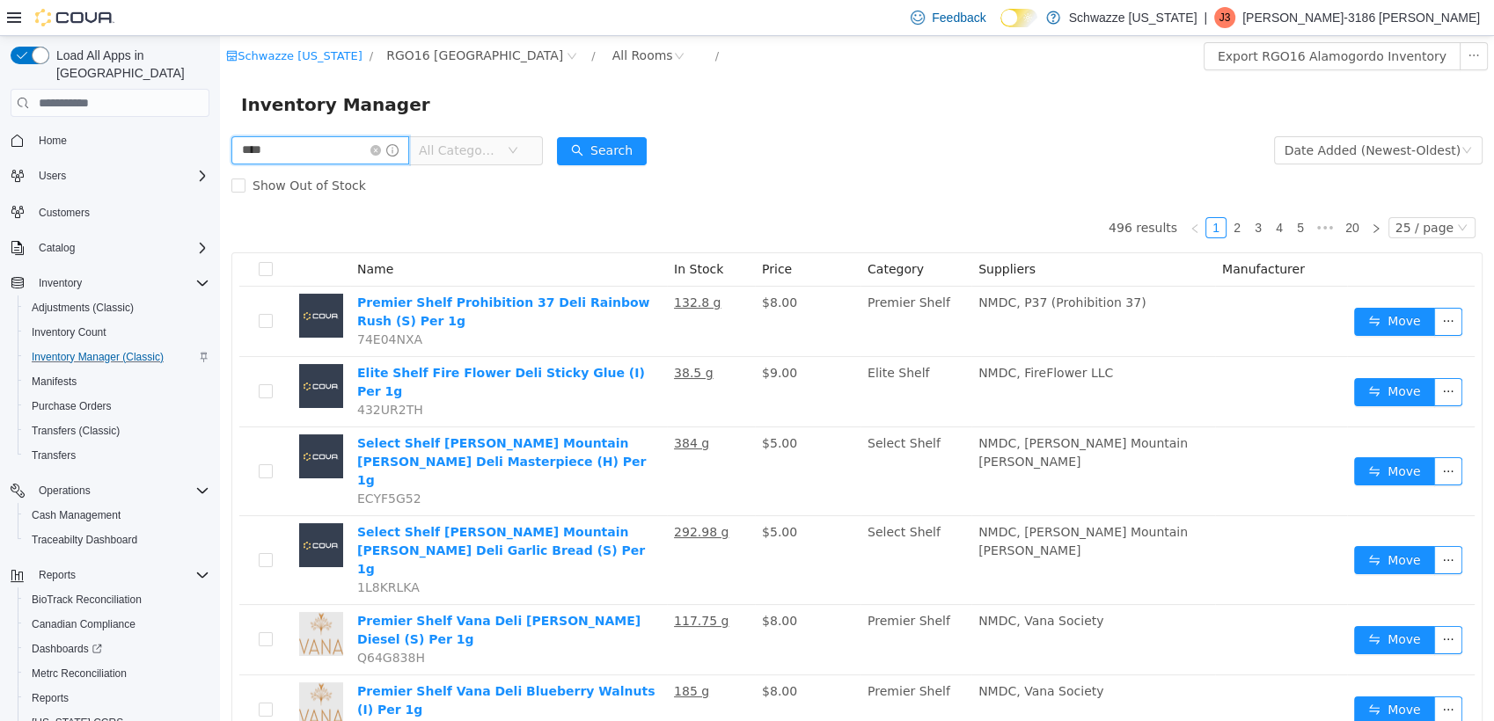
type input "****"
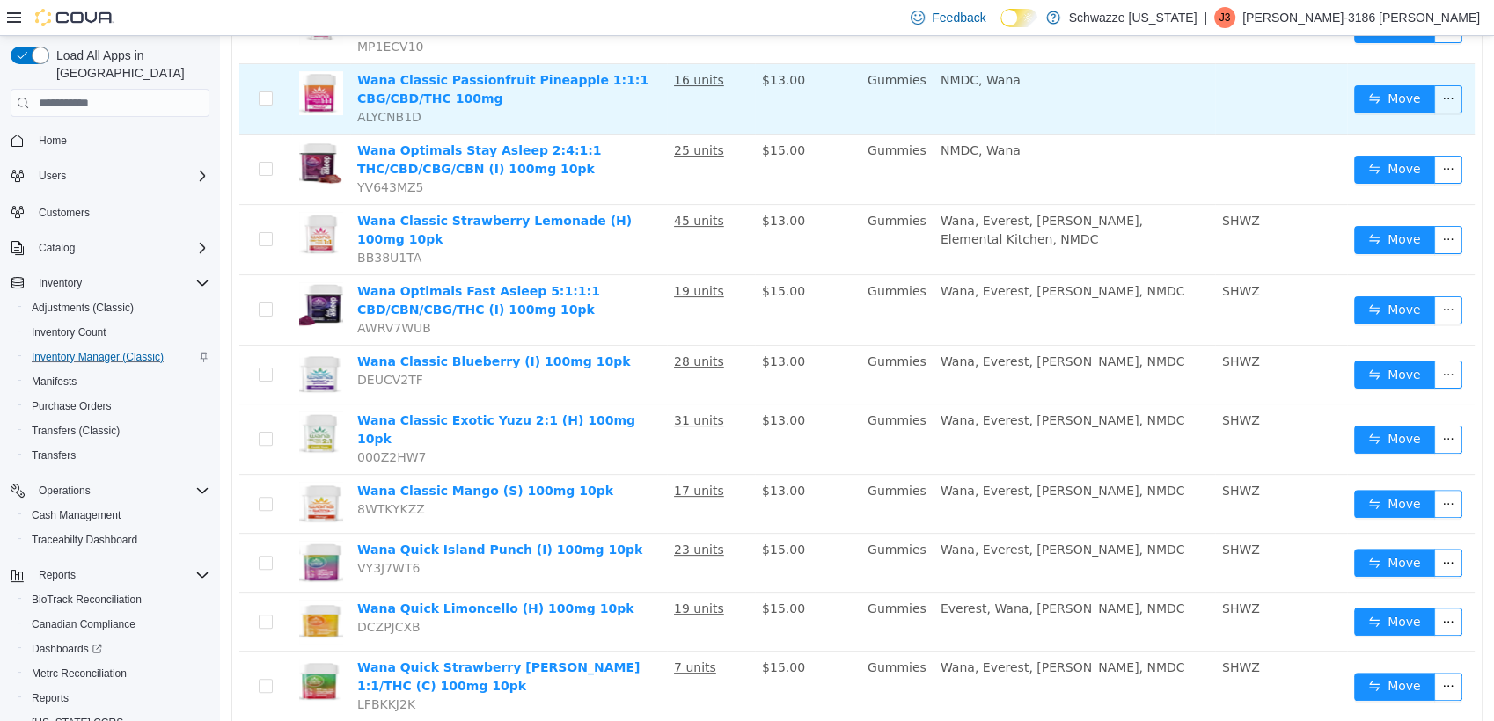
scroll to position [485, 0]
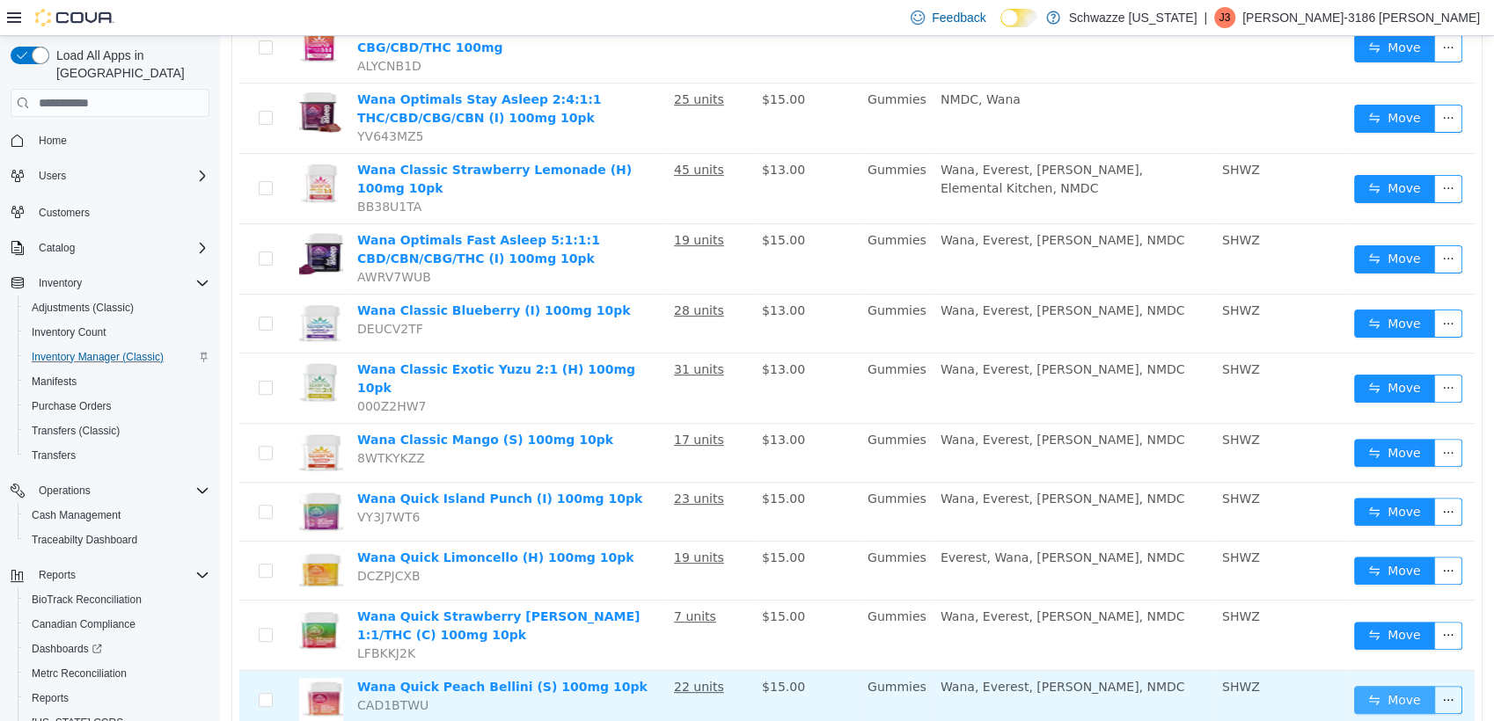
click at [1392, 686] on button "Move" at bounding box center [1394, 700] width 81 height 28
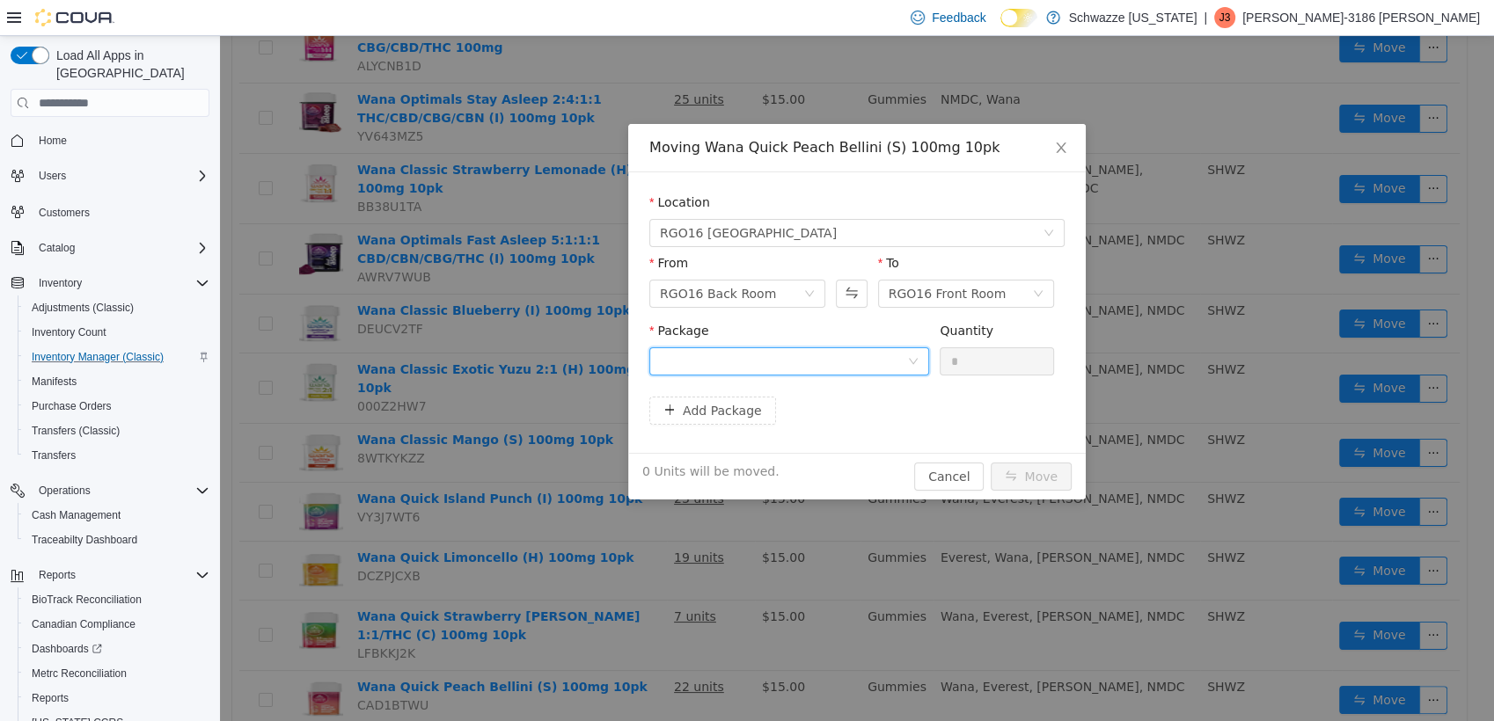
click at [823, 369] on div at bounding box center [783, 361] width 247 height 26
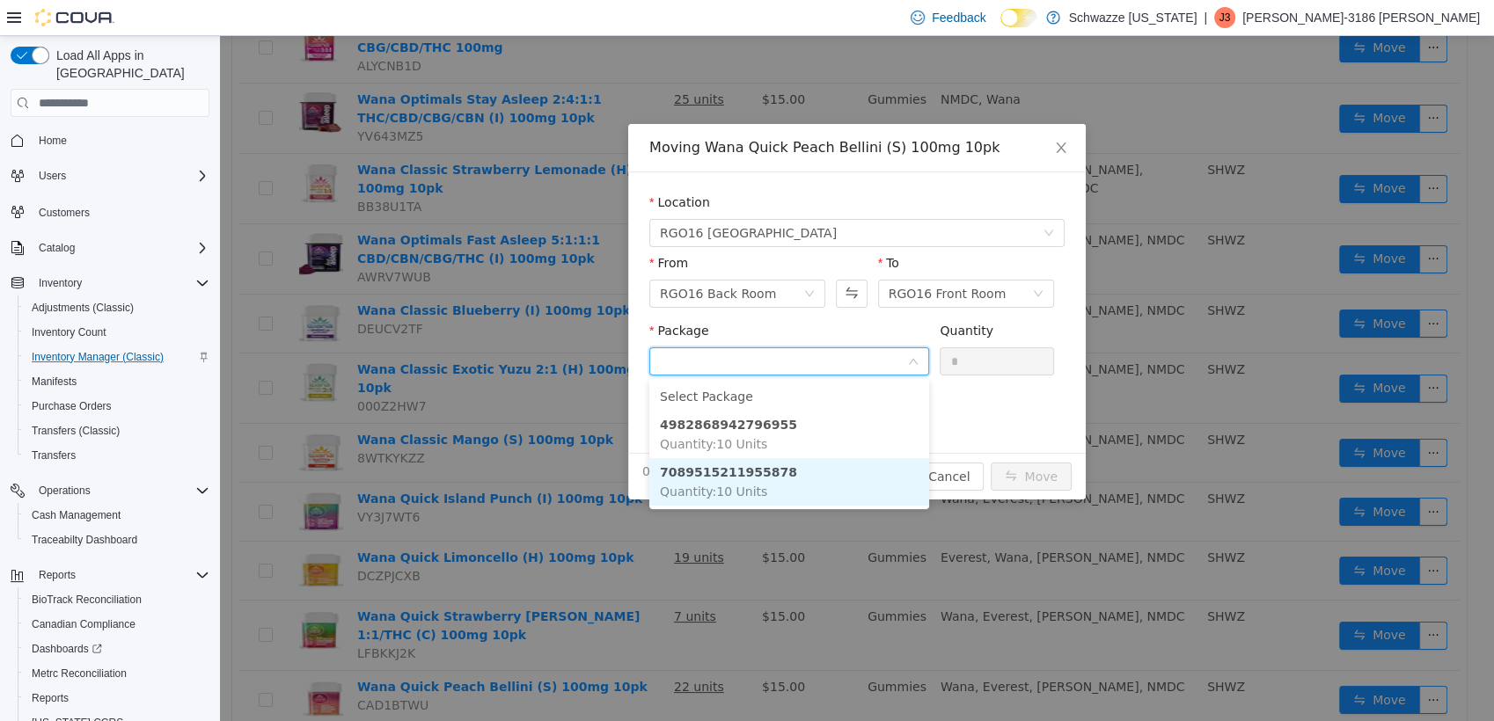
click at [767, 480] on li "7089515211955878 Quantity : 10 Units" at bounding box center [789, 482] width 280 height 48
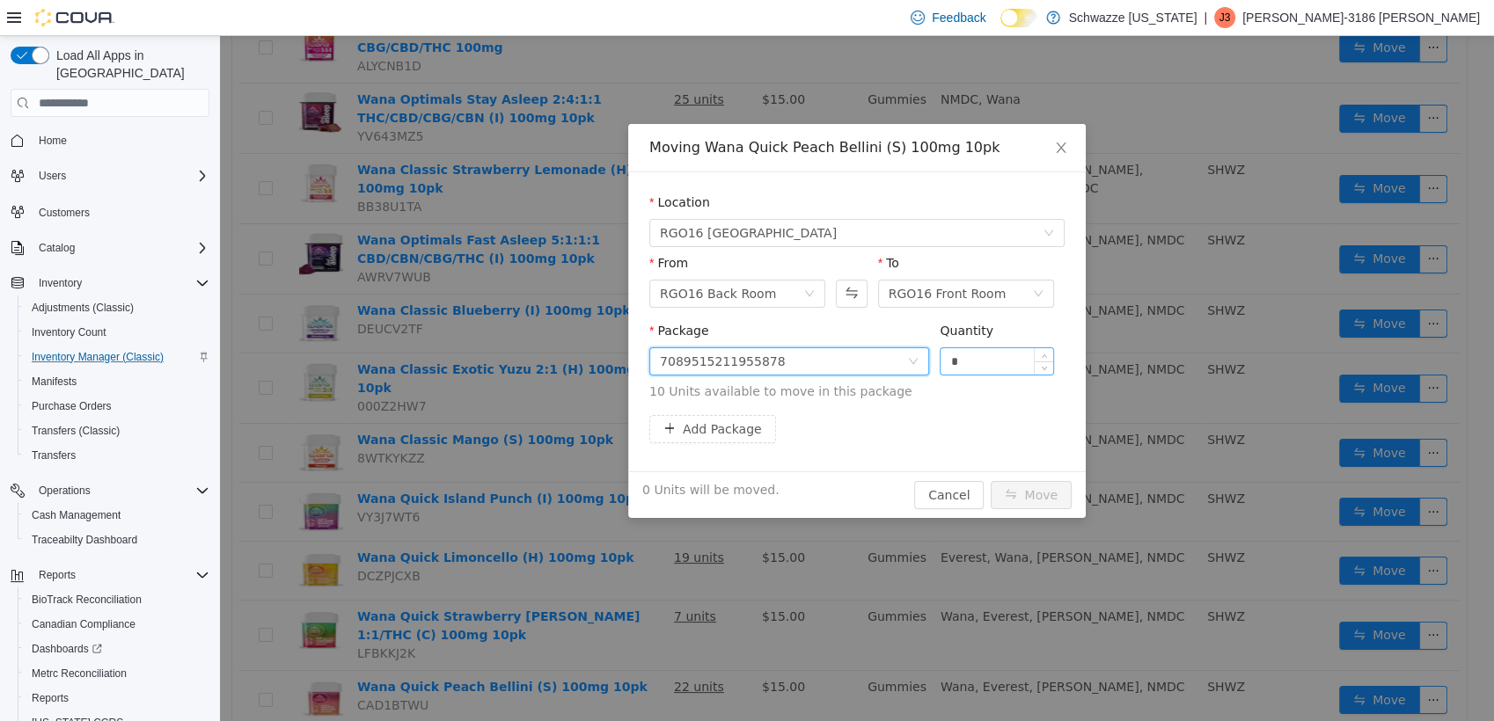
click at [962, 352] on input "*" at bounding box center [996, 361] width 113 height 26
type input "**"
click at [991, 481] on button "Move" at bounding box center [1031, 495] width 81 height 28
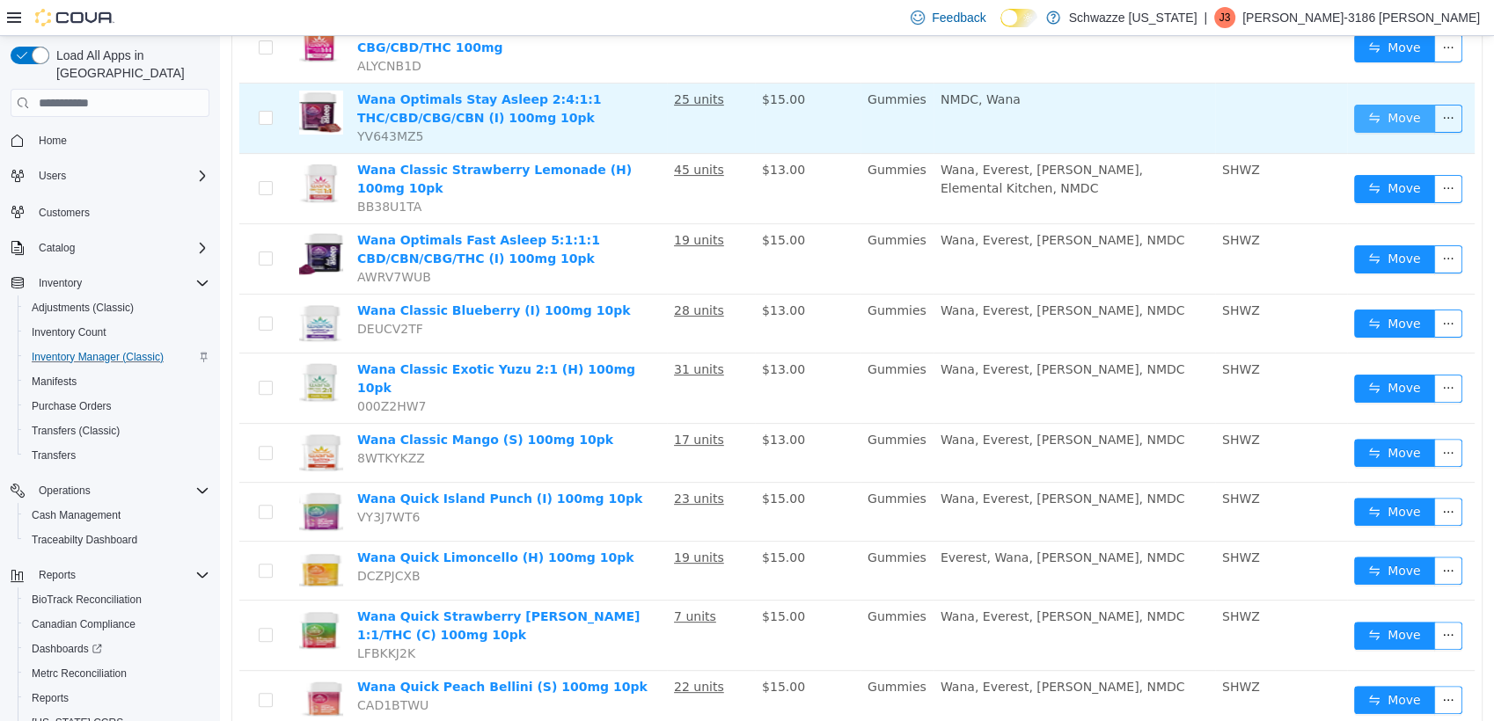
click at [1381, 105] on button "Move" at bounding box center [1394, 119] width 81 height 28
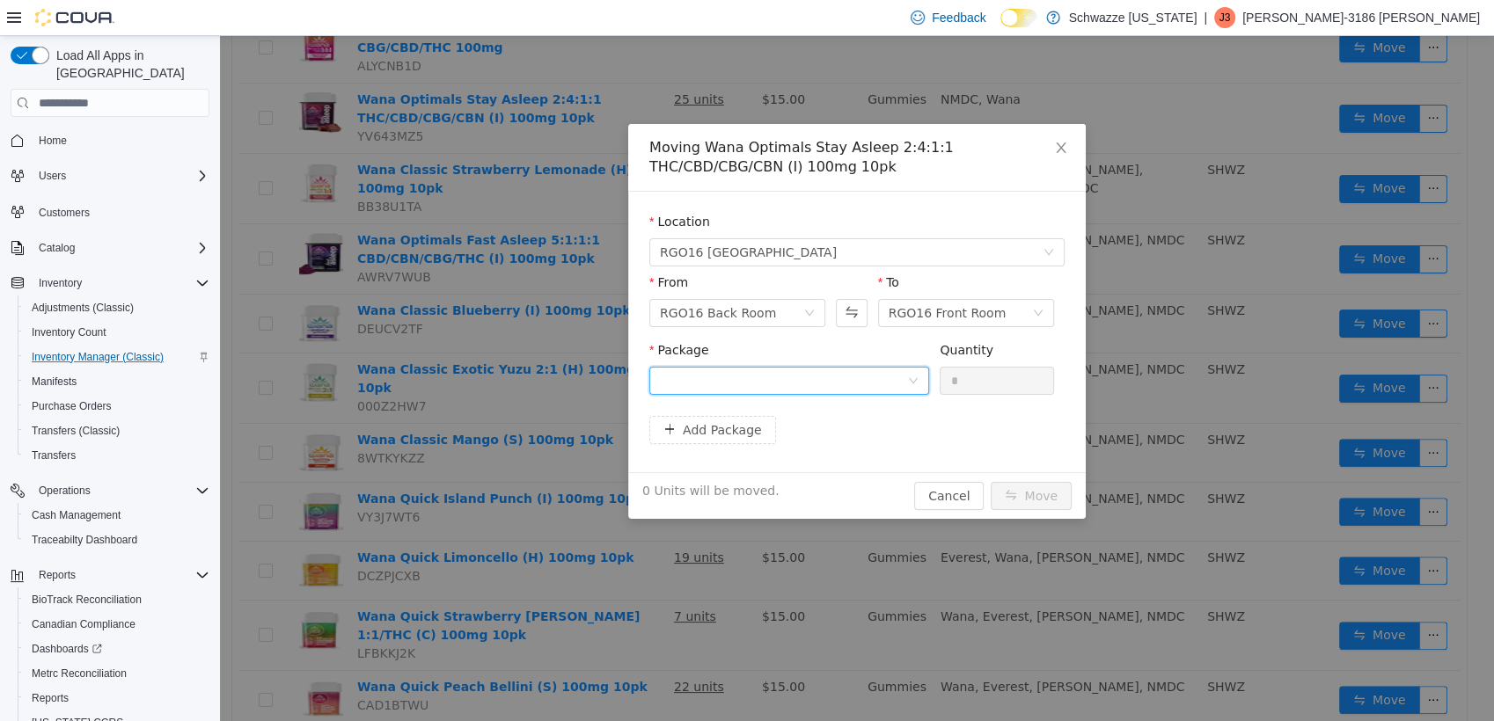
click at [843, 386] on div at bounding box center [783, 381] width 247 height 26
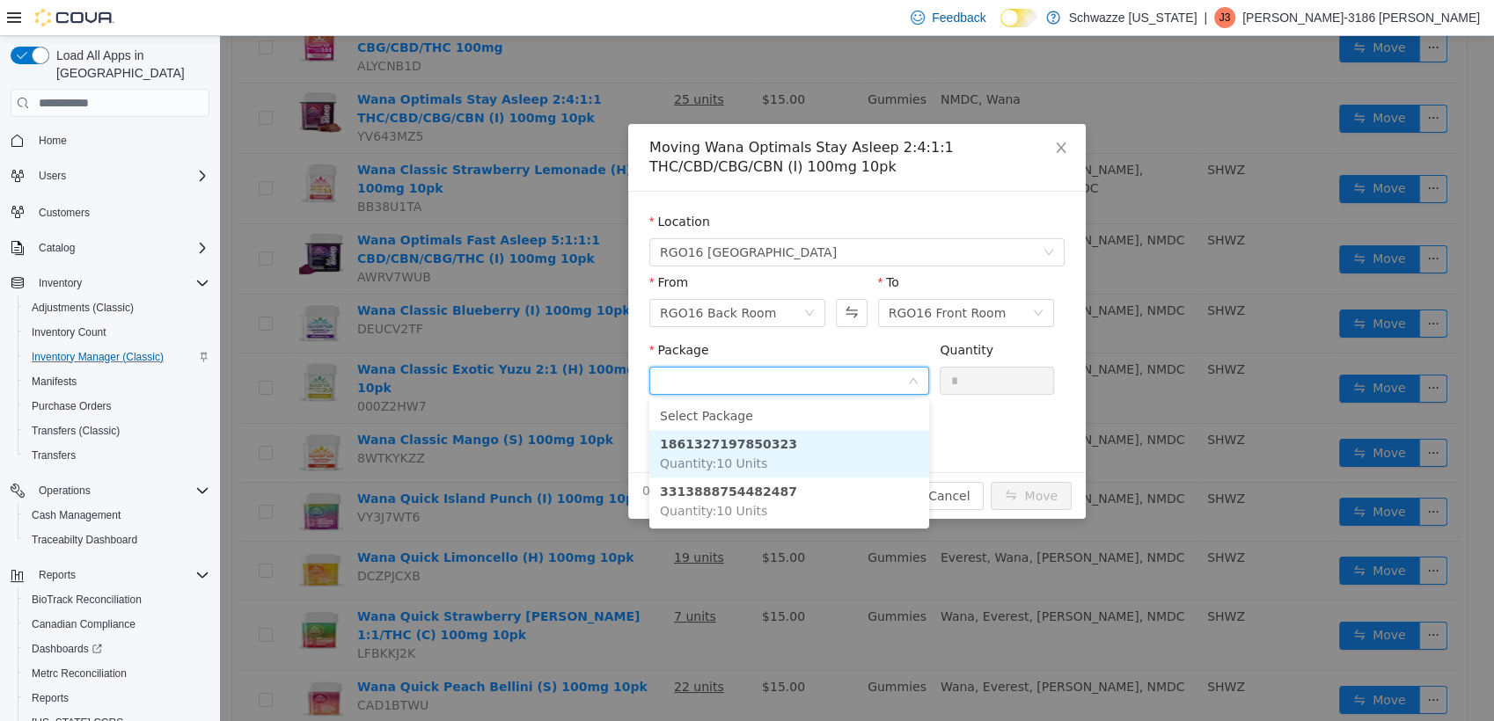
click at [827, 452] on li "1861327197850323 Quantity : 10 Units" at bounding box center [789, 454] width 280 height 48
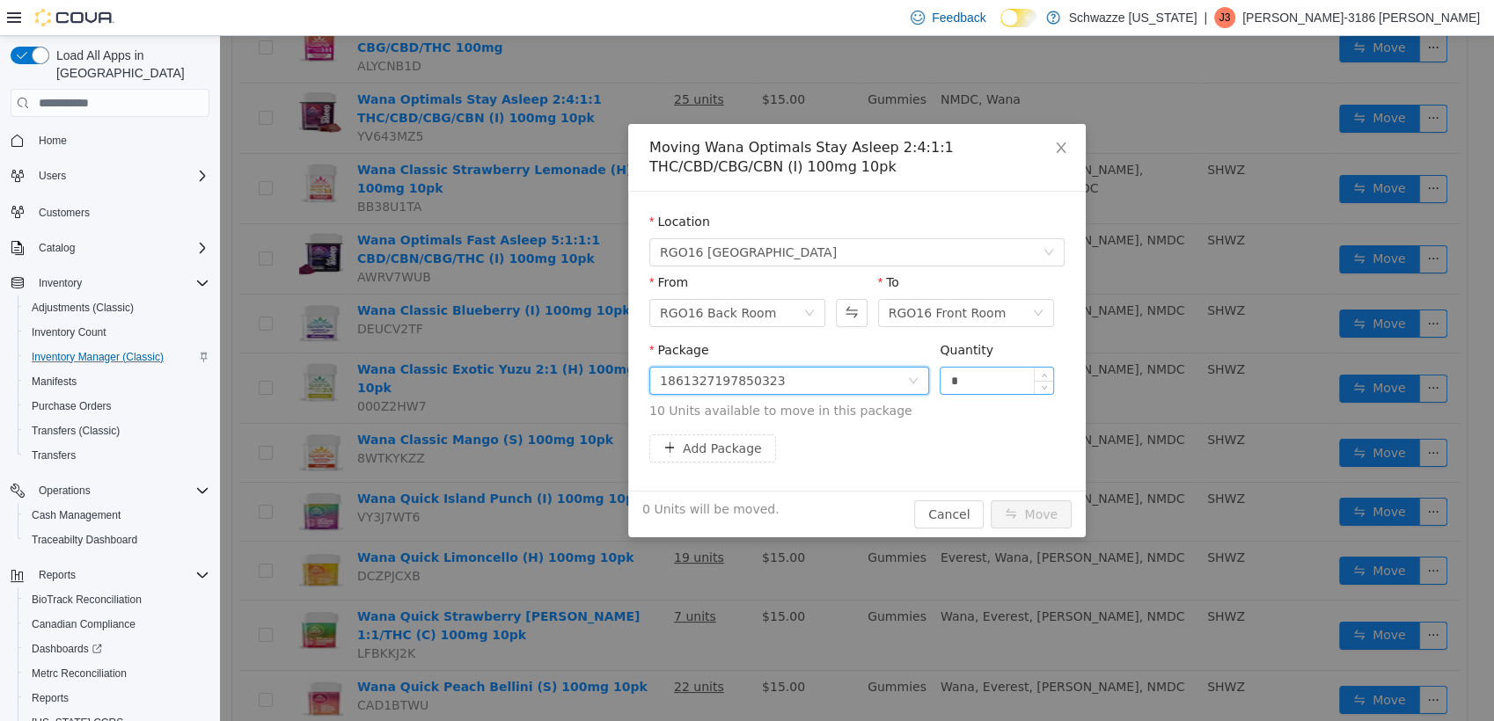
click at [996, 384] on input "*" at bounding box center [996, 381] width 113 height 26
type input "**"
click at [1035, 508] on button "Move" at bounding box center [1031, 515] width 81 height 28
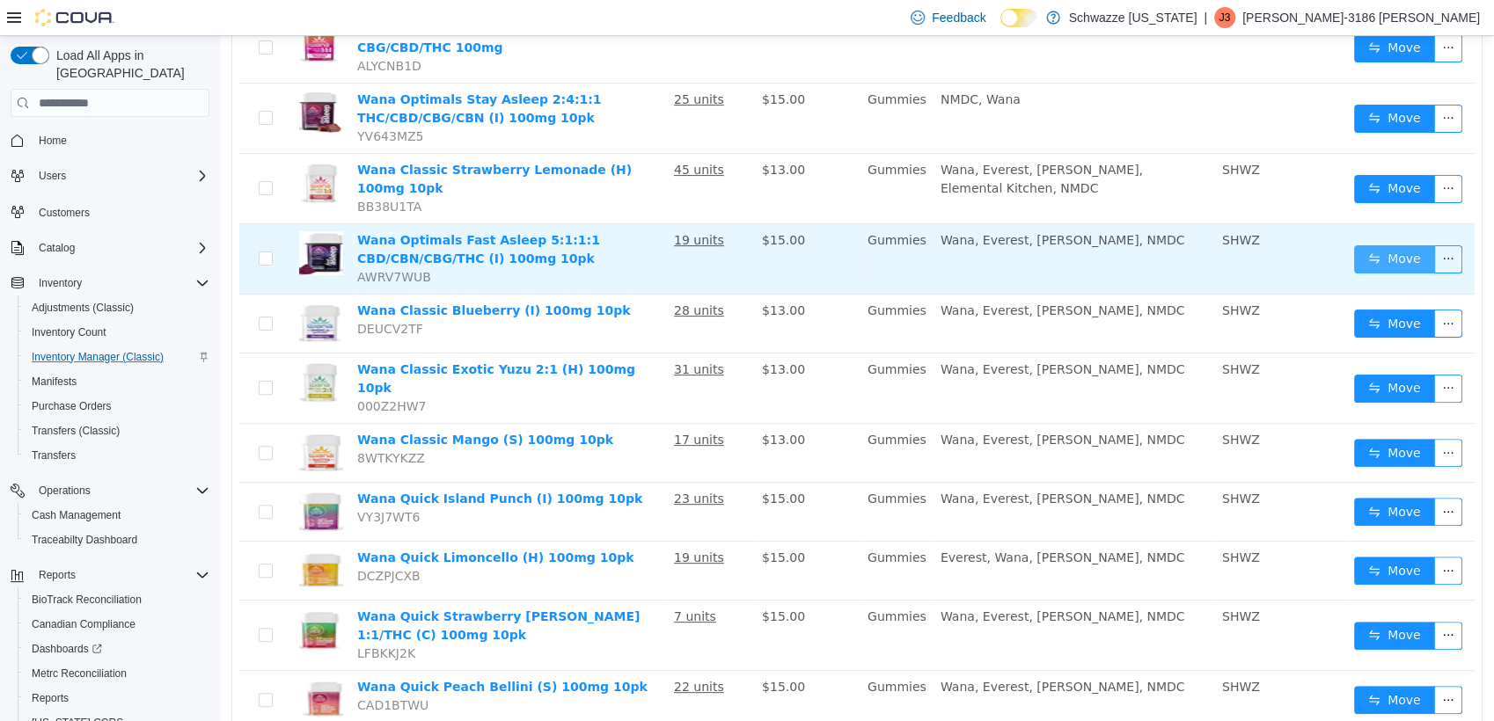
click at [1393, 245] on button "Move" at bounding box center [1394, 259] width 81 height 28
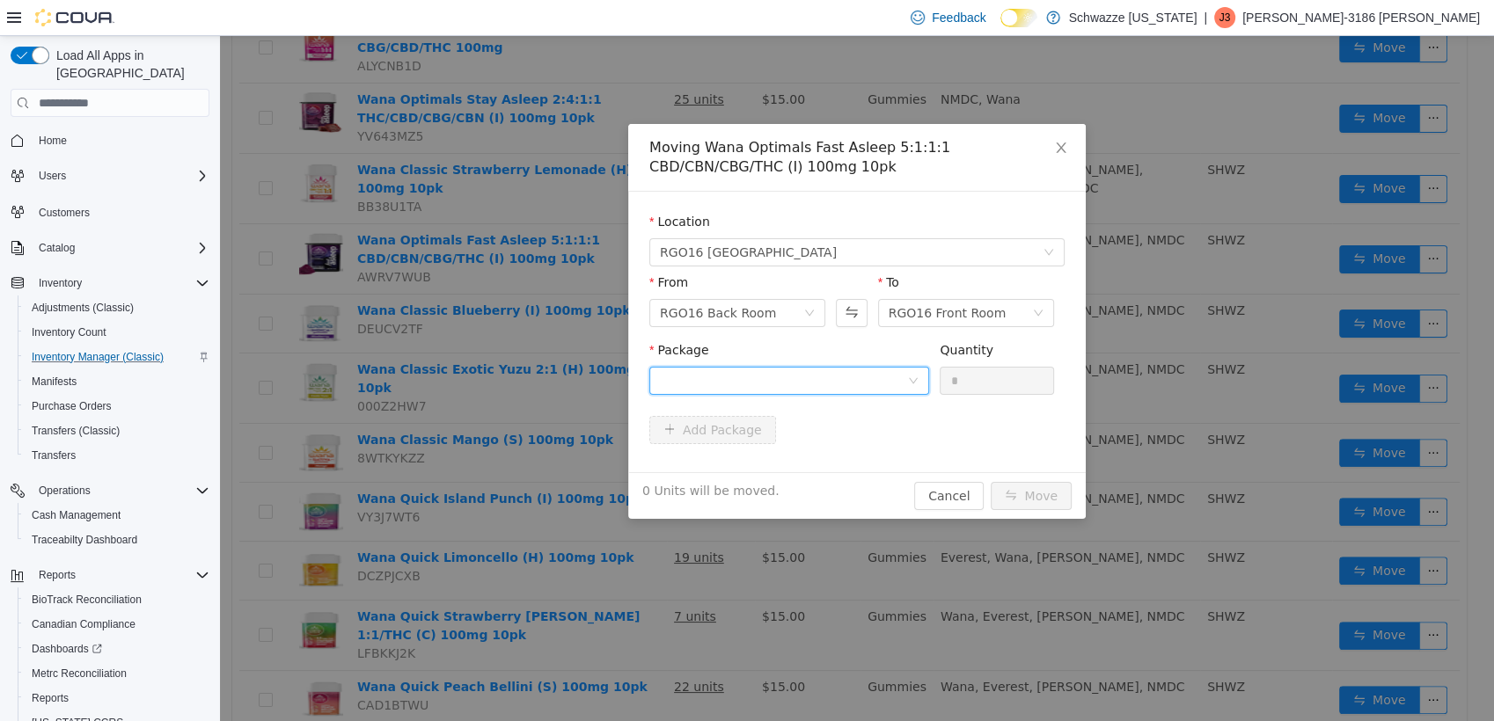
click at [816, 380] on div at bounding box center [783, 381] width 247 height 26
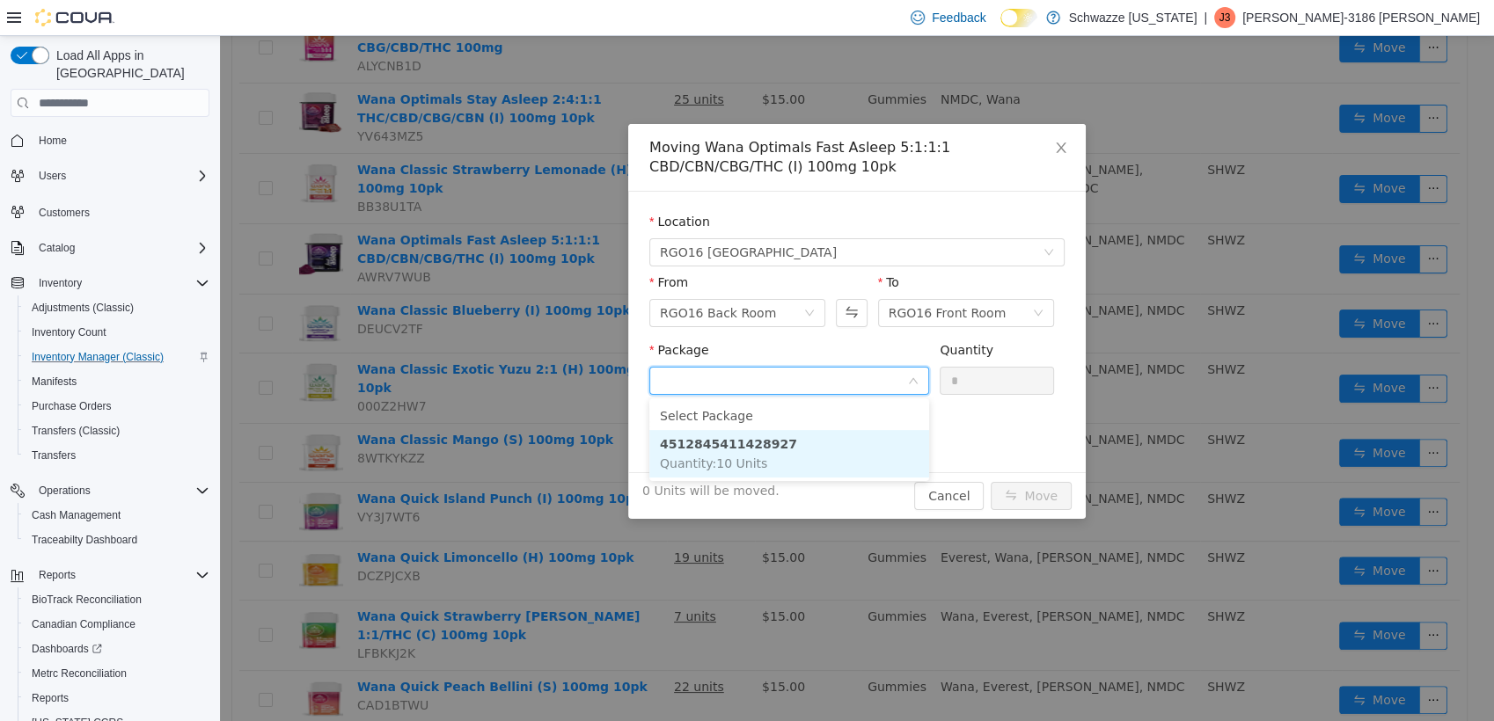
click at [794, 448] on li "4512845411428927 Quantity : 10 Units" at bounding box center [789, 454] width 280 height 48
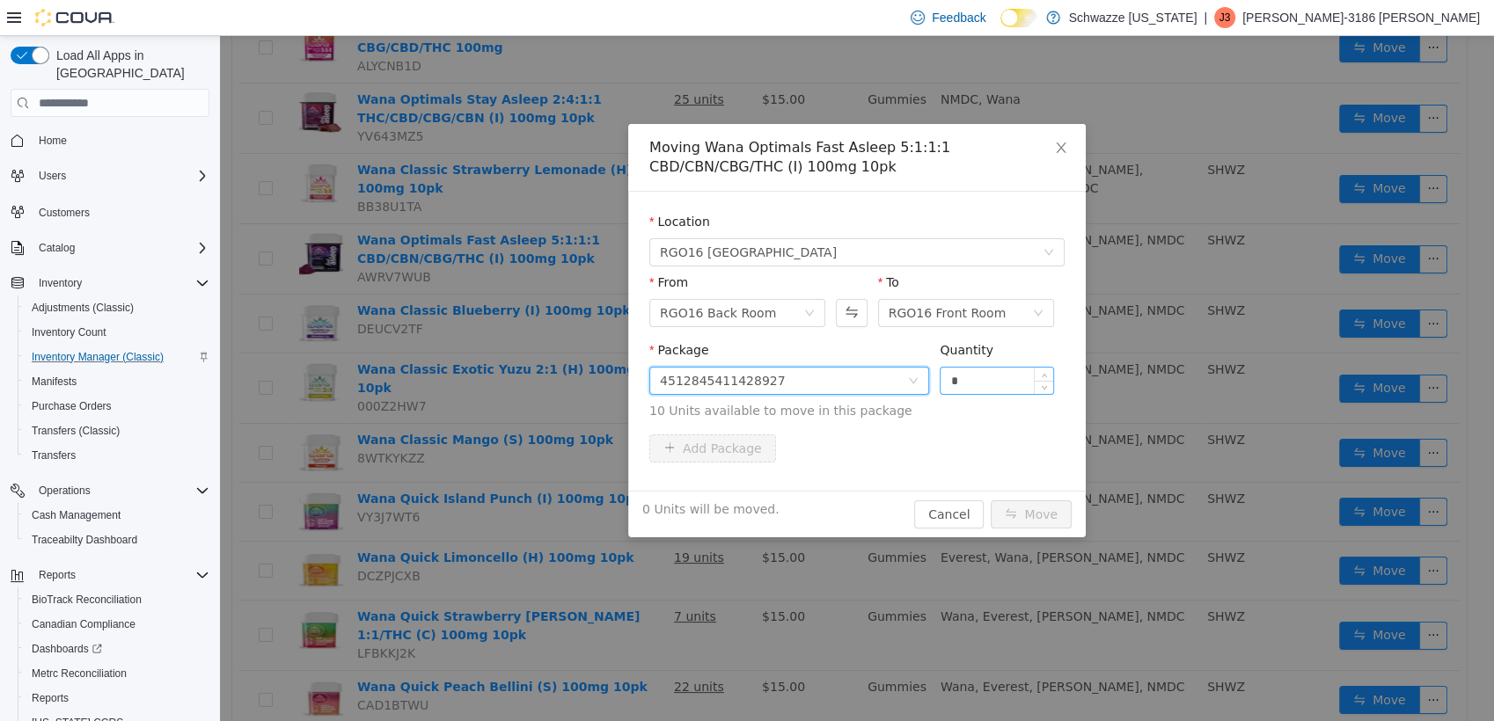
click at [997, 391] on input "*" at bounding box center [996, 381] width 113 height 26
type input "**"
click at [991, 501] on button "Move" at bounding box center [1031, 515] width 81 height 28
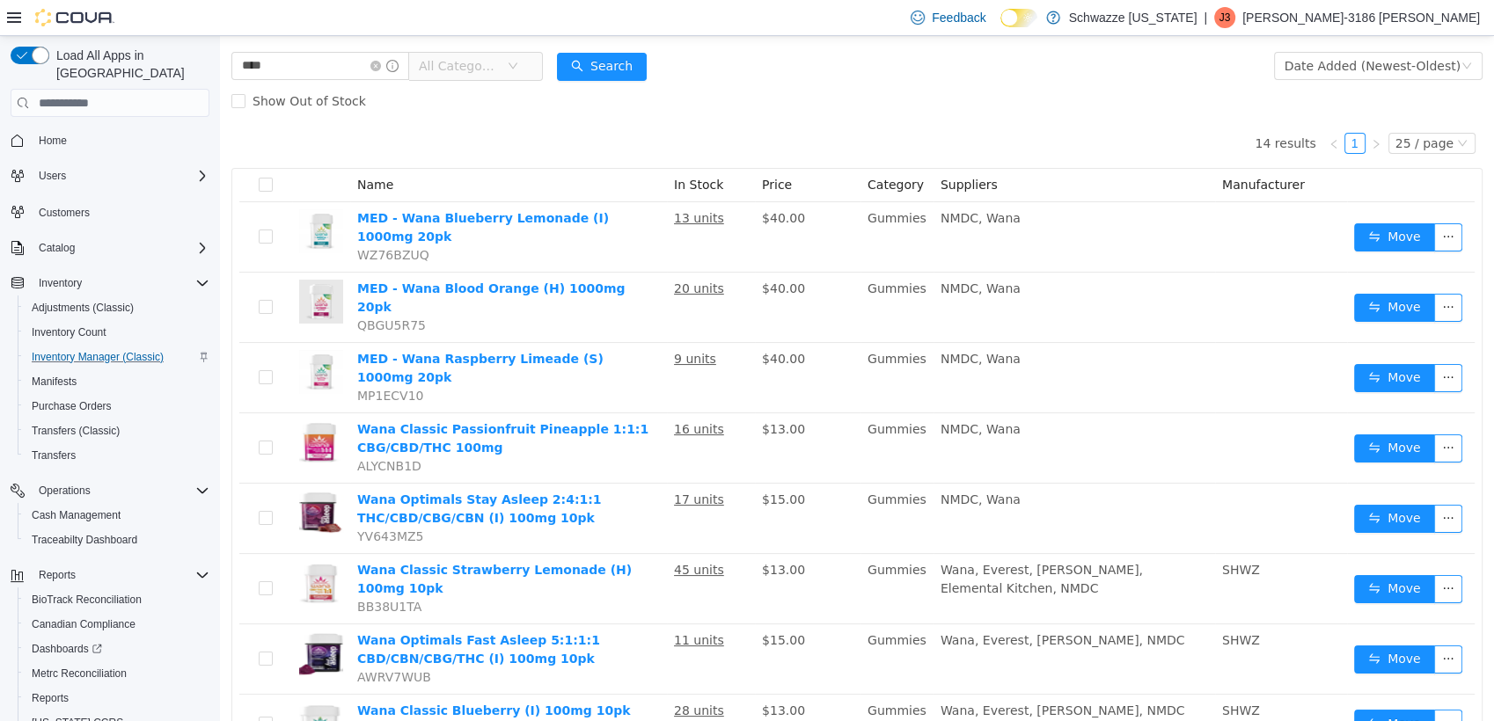
scroll to position [0, 0]
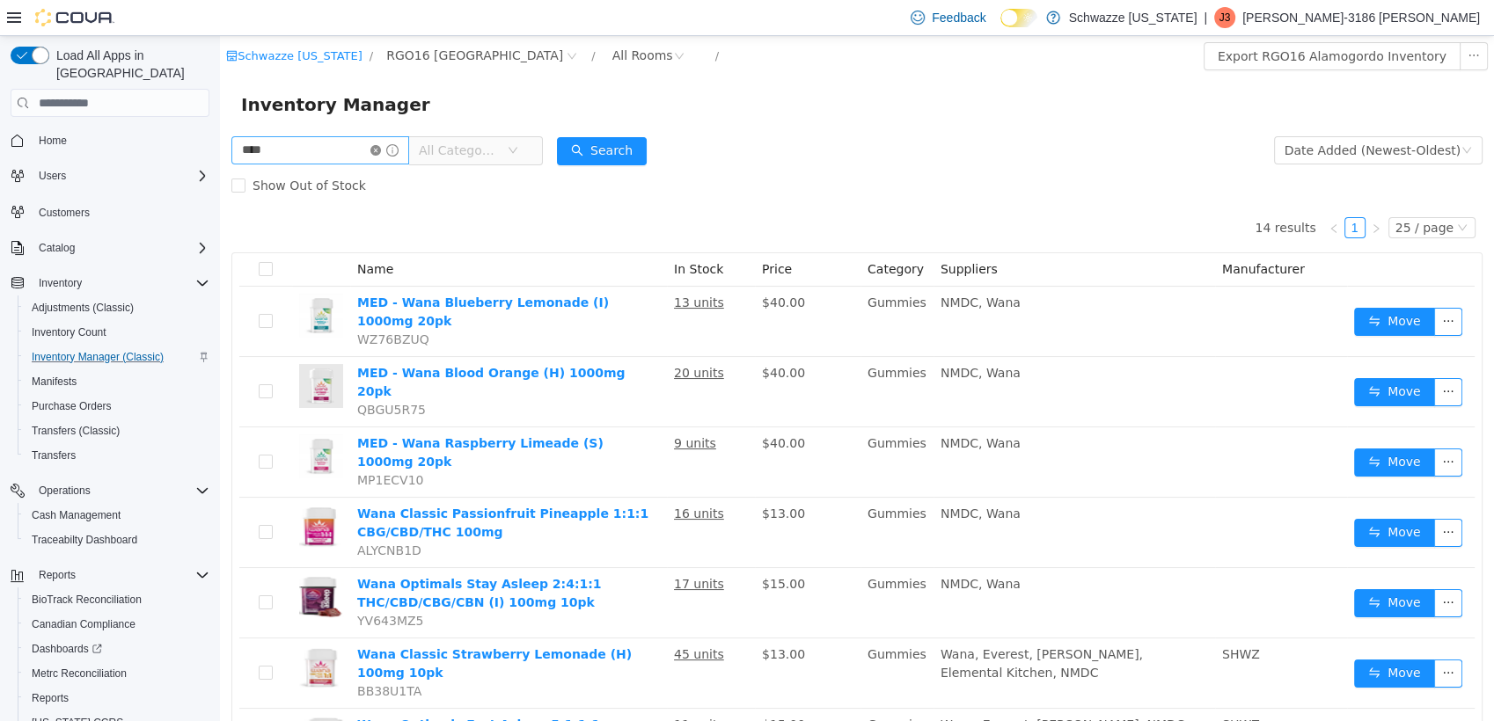
click at [381, 150] on icon "icon: close-circle" at bounding box center [375, 150] width 11 height 11
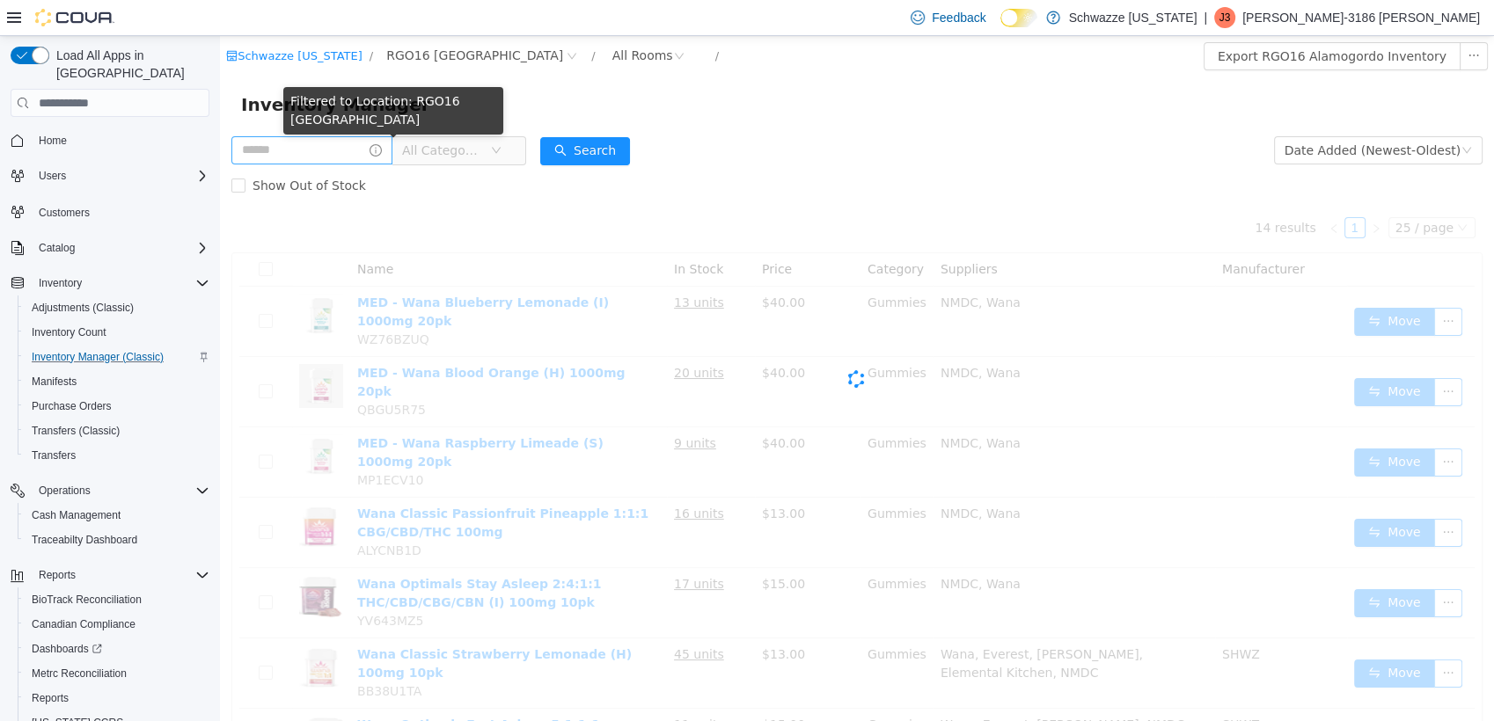
click at [382, 150] on icon "icon: info-circle" at bounding box center [375, 150] width 12 height 12
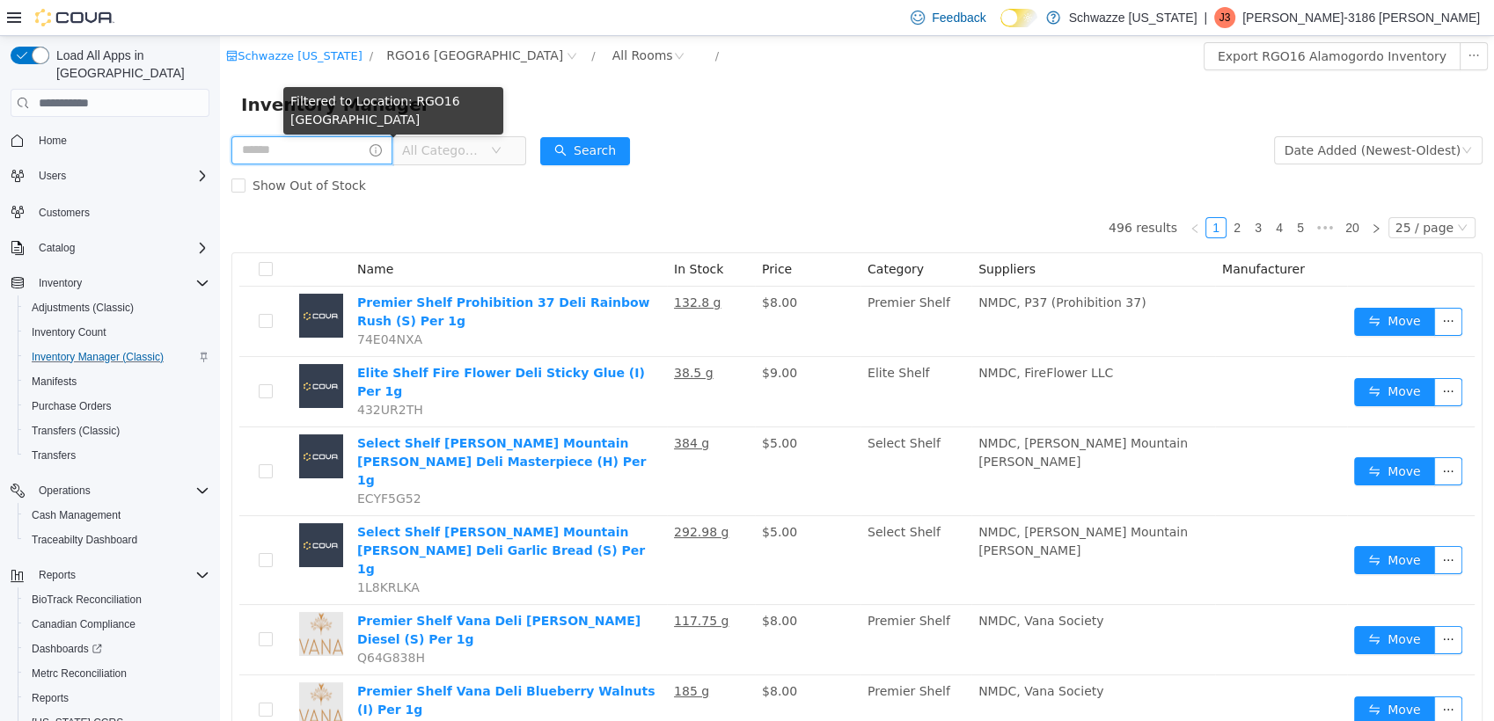
drag, startPoint x: 391, startPoint y: 150, endPoint x: 277, endPoint y: 150, distance: 114.4
click at [277, 150] on input "text" at bounding box center [311, 150] width 161 height 28
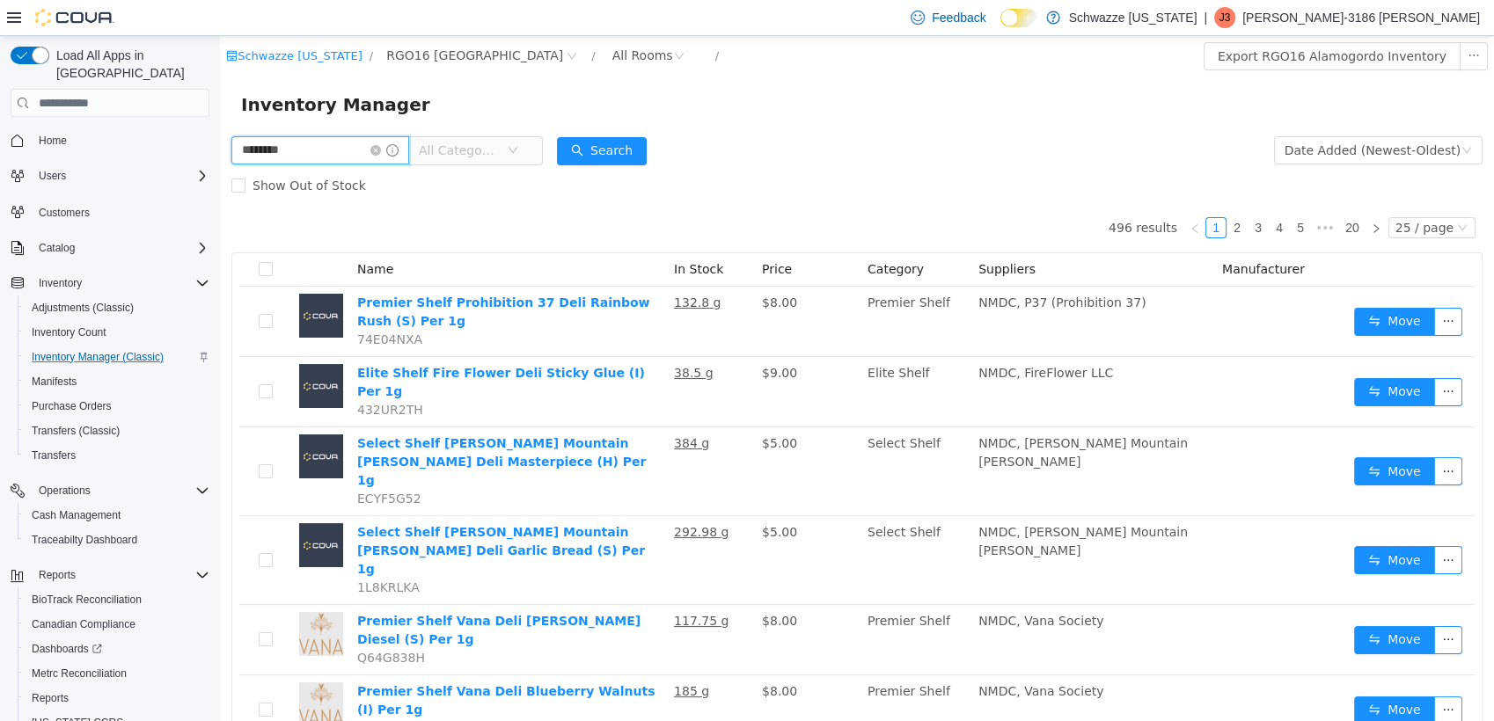
type input "********"
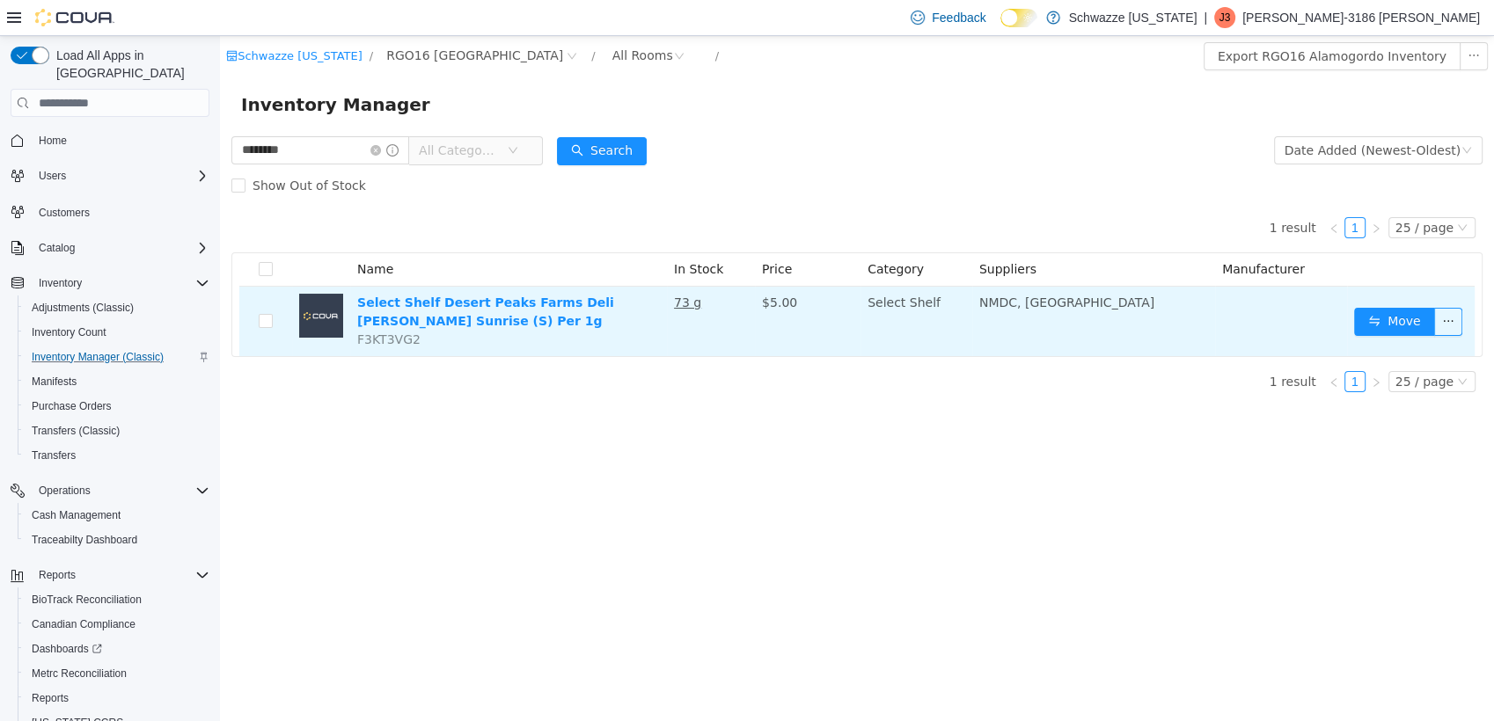
click at [1388, 340] on td "Move" at bounding box center [1411, 321] width 128 height 69
click at [1389, 326] on button "Move" at bounding box center [1394, 322] width 81 height 28
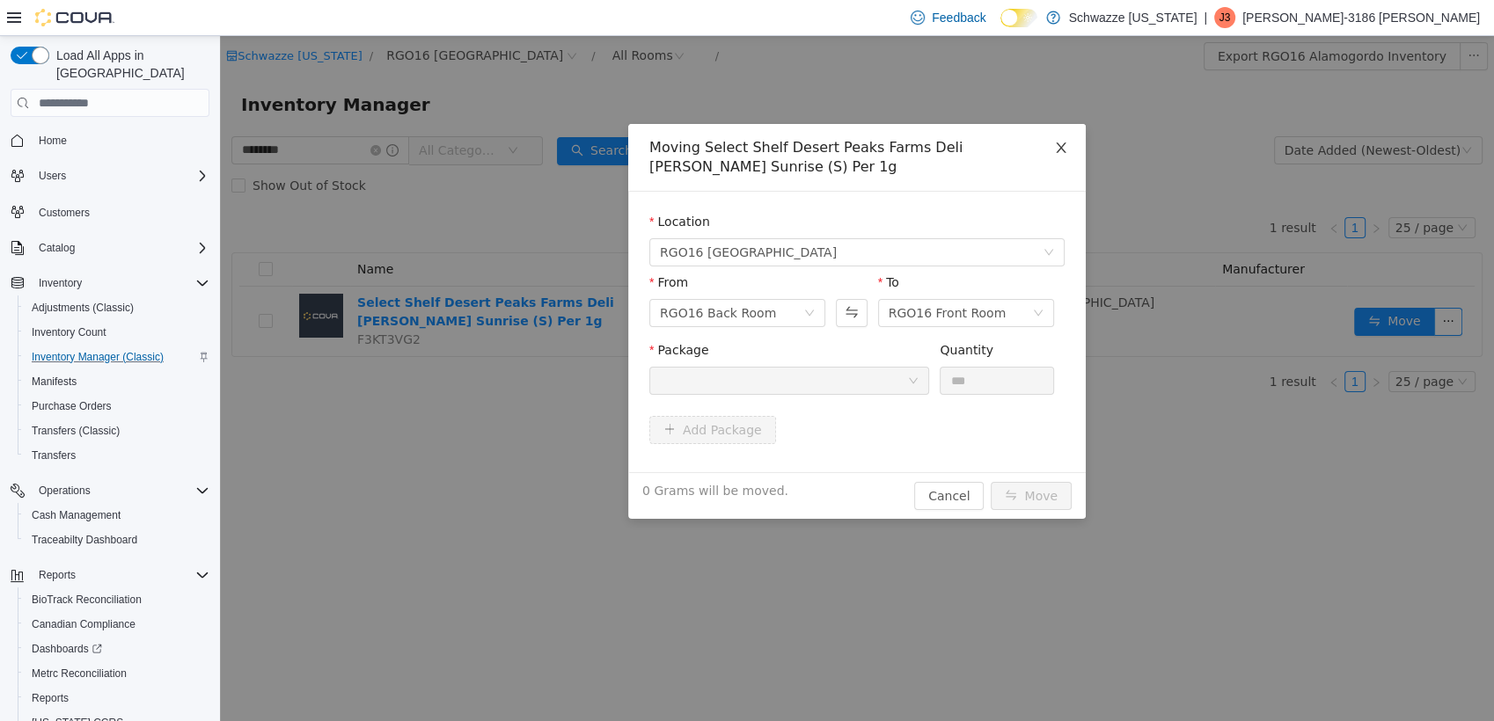
click at [1057, 143] on icon "icon: close" at bounding box center [1061, 148] width 10 height 11
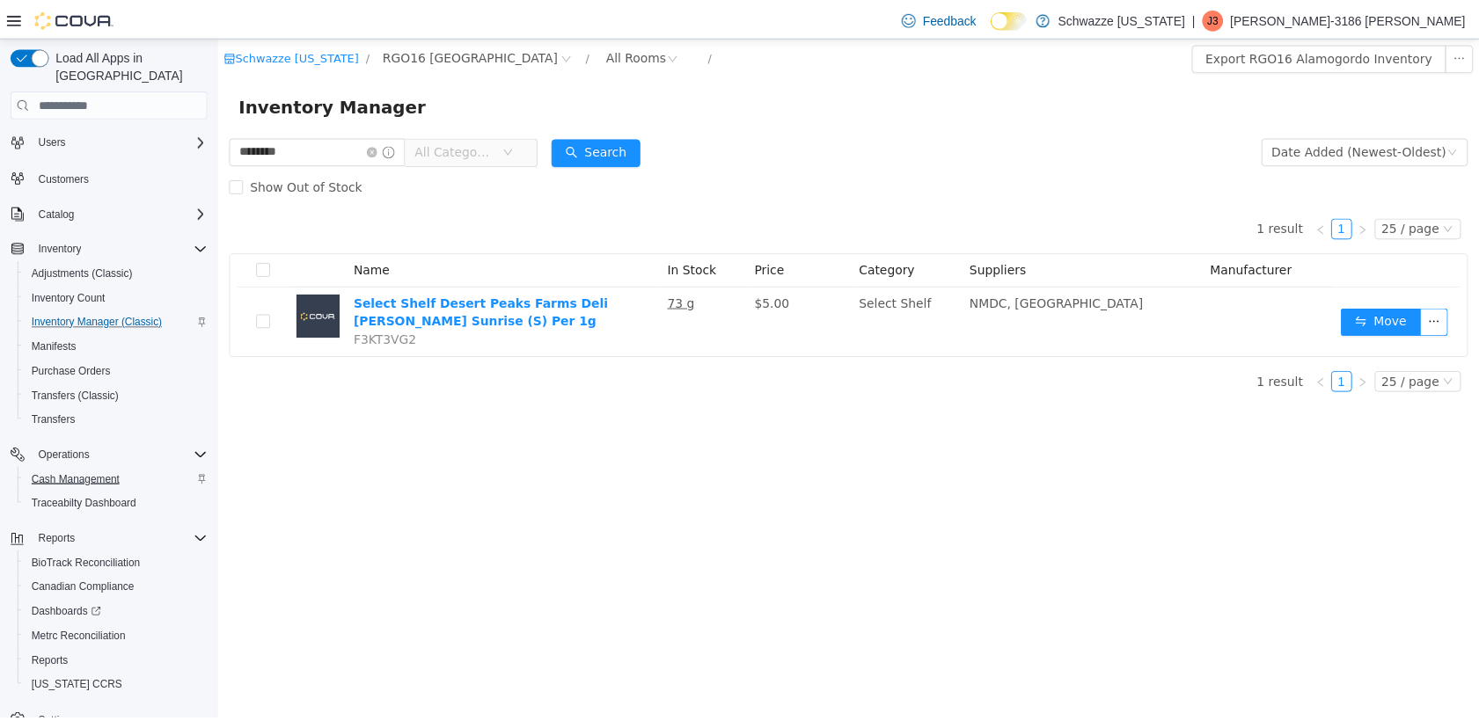
scroll to position [54, 0]
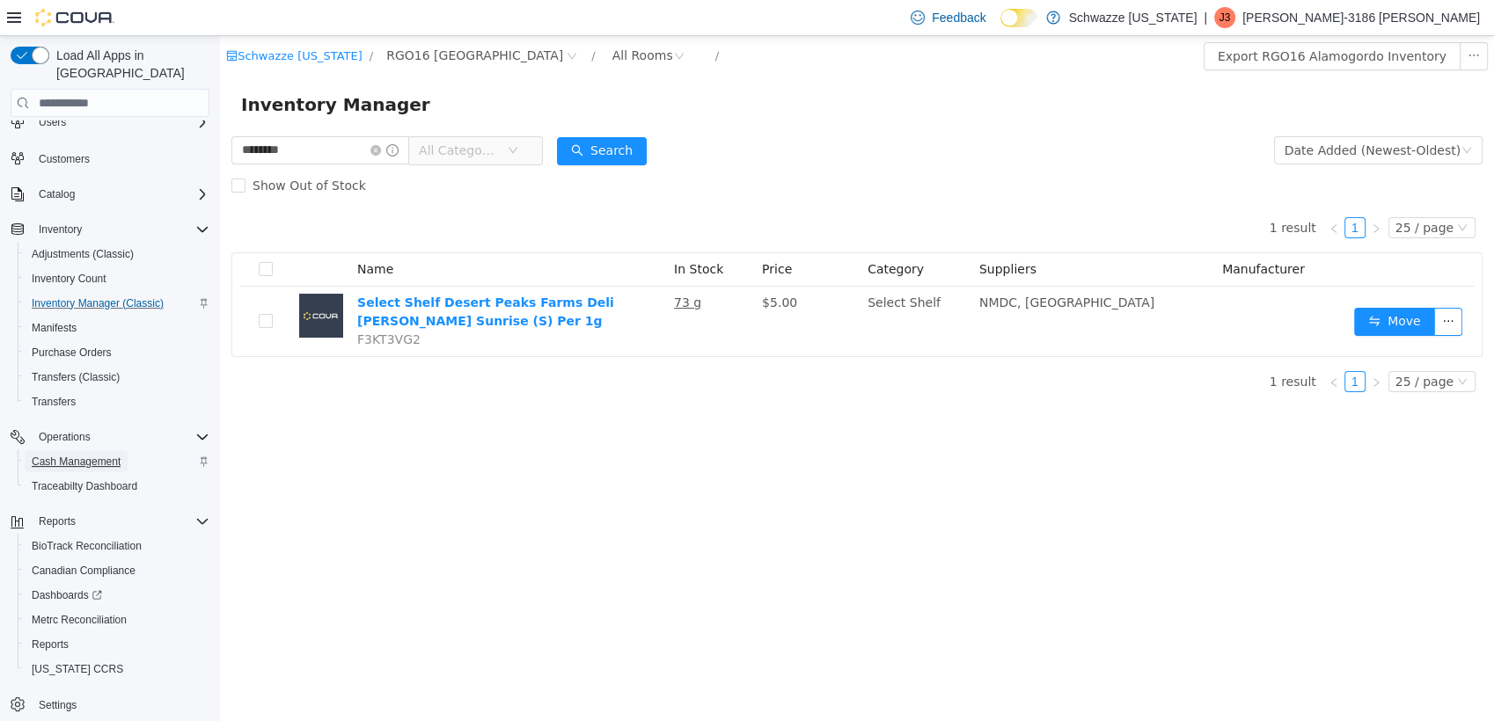
click at [105, 455] on span "Cash Management" at bounding box center [76, 462] width 89 height 14
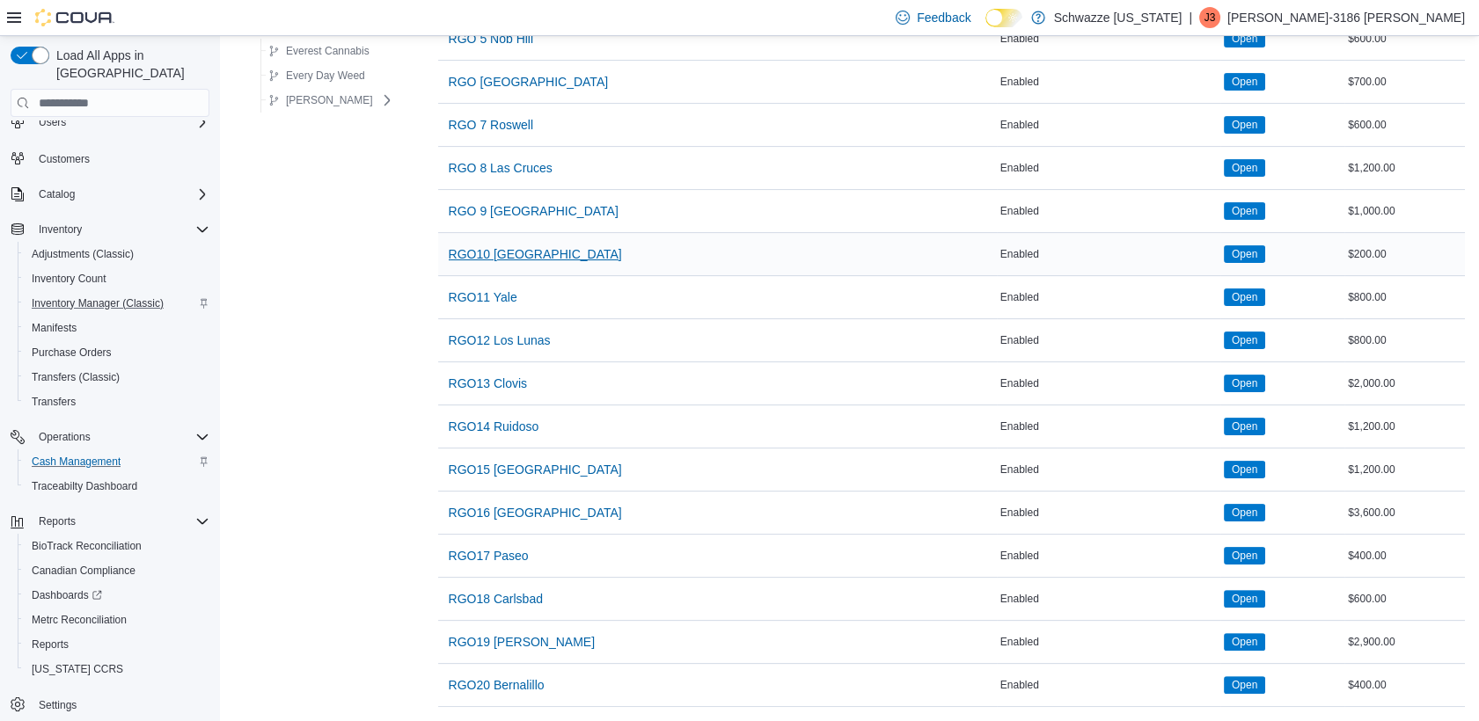
scroll to position [1091, 0]
click at [517, 504] on span "RGO16 [GEOGRAPHIC_DATA]" at bounding box center [535, 513] width 173 height 18
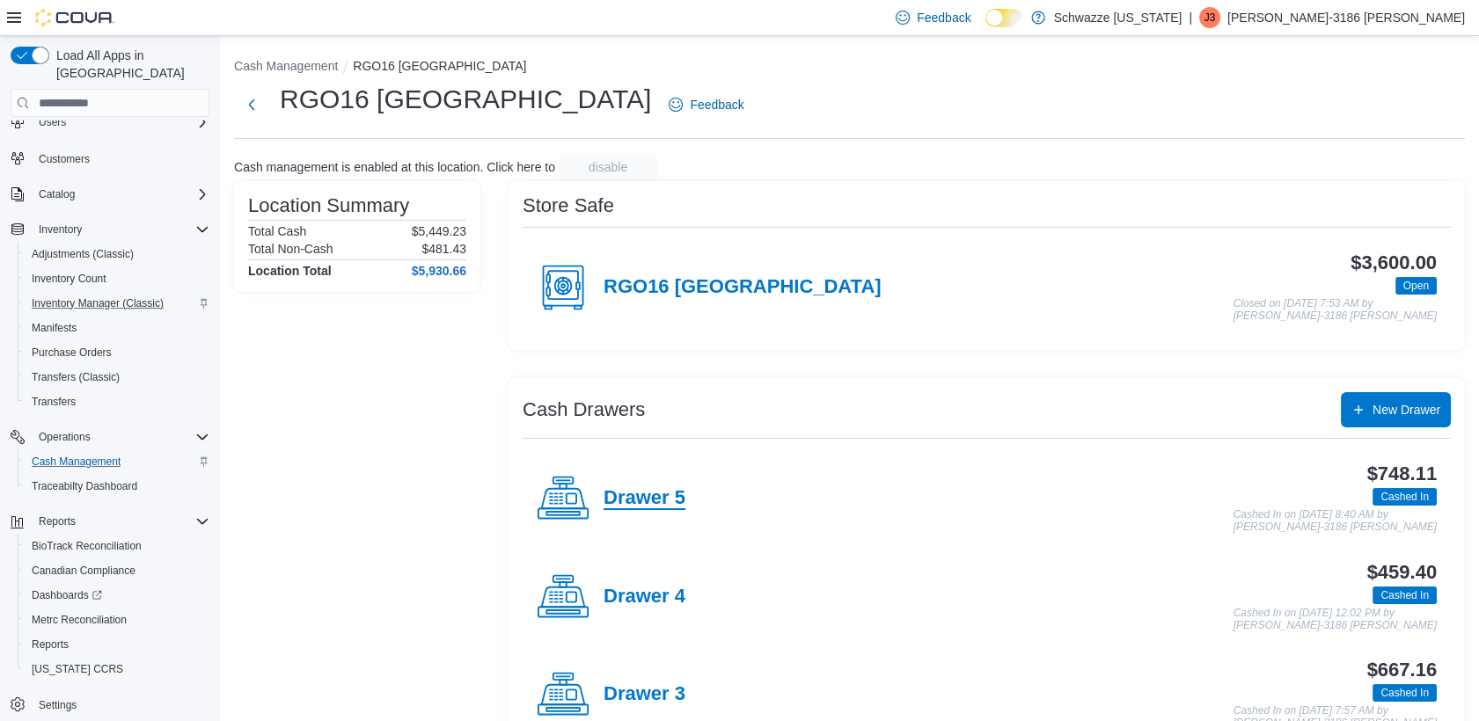
click at [639, 506] on h4 "Drawer 5" at bounding box center [644, 498] width 82 height 23
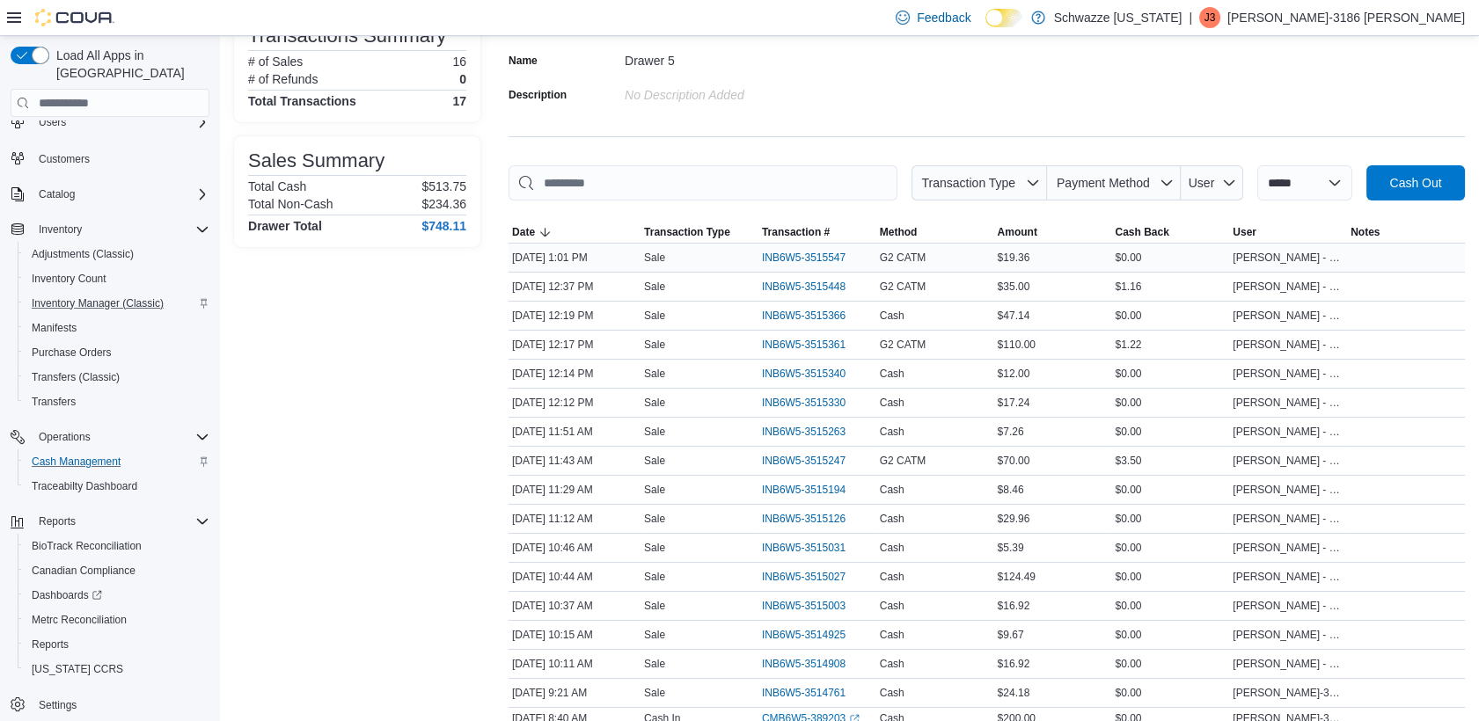
scroll to position [239, 0]
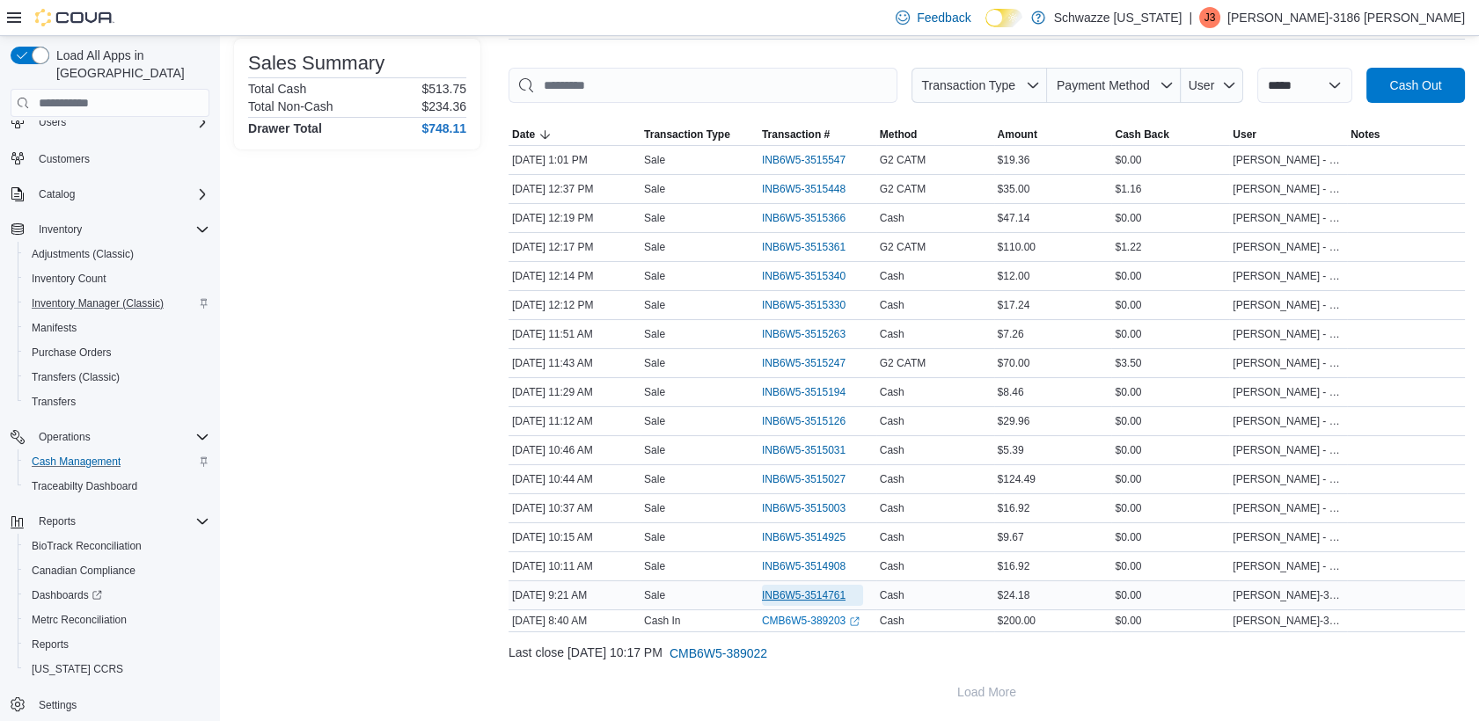
click at [816, 586] on span "INB6W5-3514761" at bounding box center [812, 595] width 101 height 21
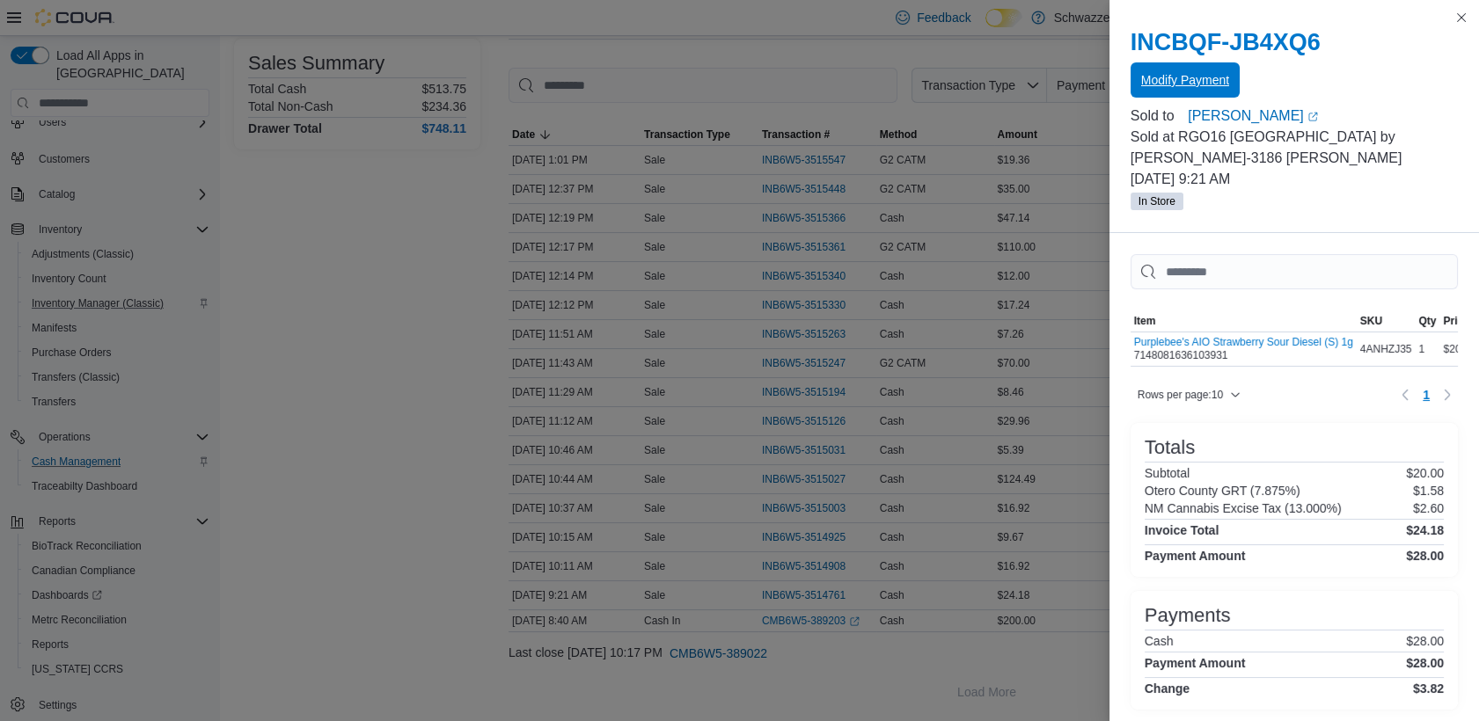
click at [1177, 83] on span "Modify Payment" at bounding box center [1185, 80] width 88 height 18
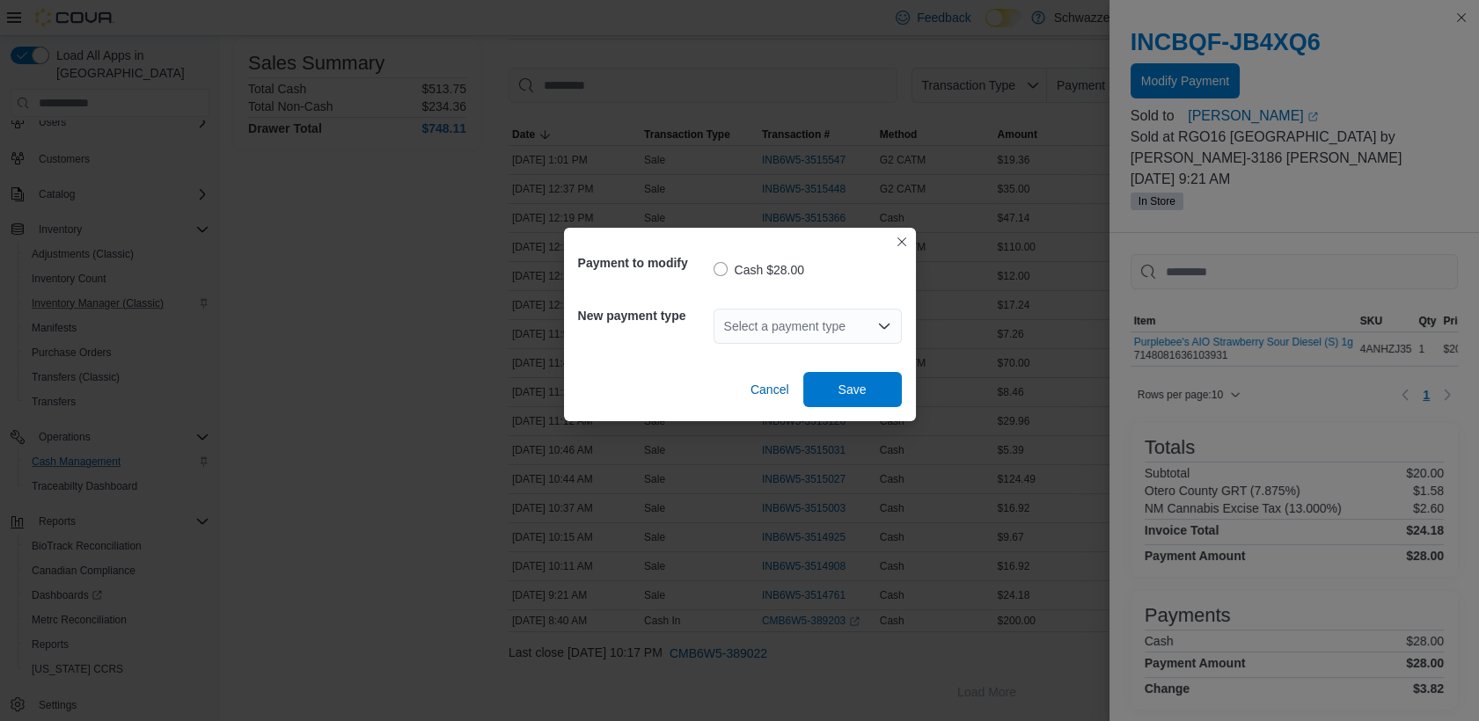
click at [777, 330] on div "Select a payment type" at bounding box center [807, 326] width 188 height 35
click at [757, 377] on span "G2 CATM" at bounding box center [817, 383] width 146 height 18
click at [852, 382] on span "Save" at bounding box center [852, 389] width 28 height 18
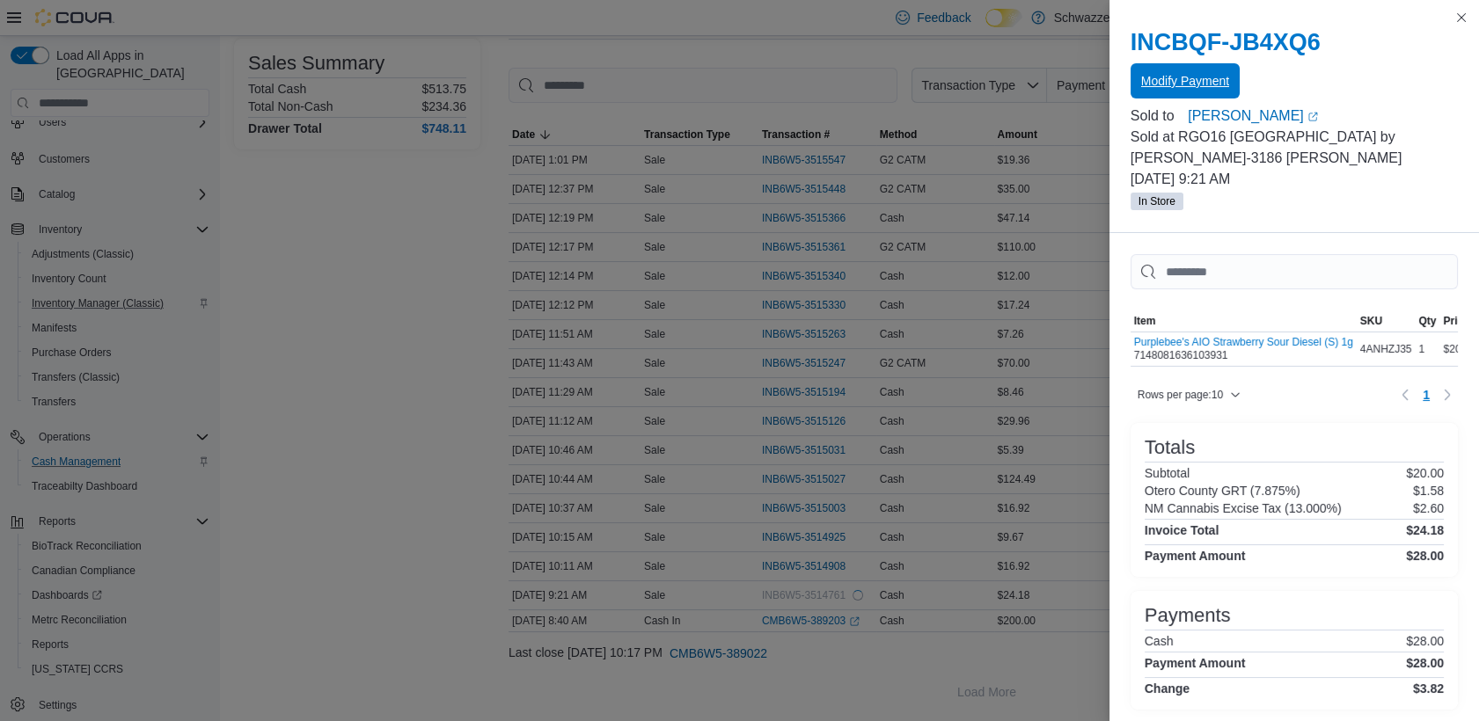
scroll to position [0, 0]
click at [1464, 18] on button "Close this dialog" at bounding box center [1461, 16] width 21 height 21
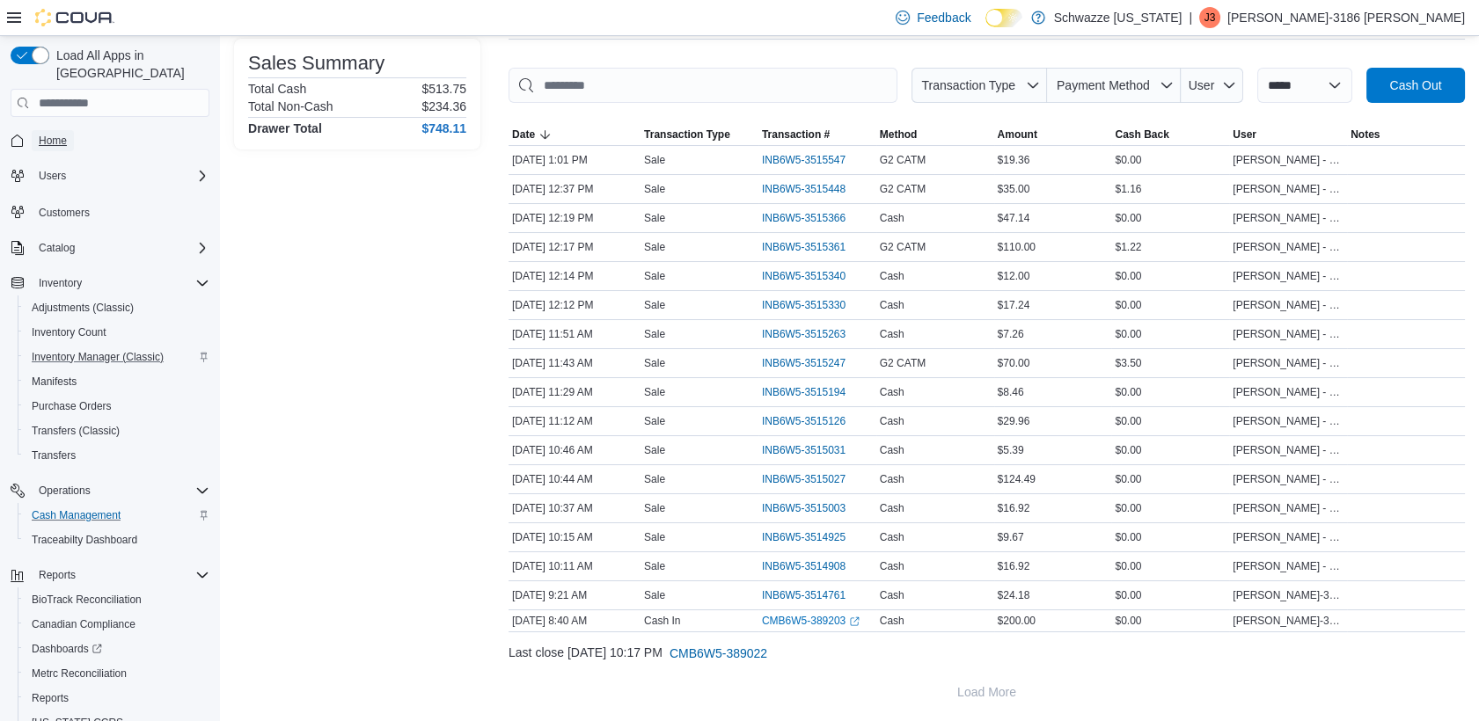
click at [56, 134] on span "Home" at bounding box center [53, 141] width 28 height 14
